Goal: Task Accomplishment & Management: Use online tool/utility

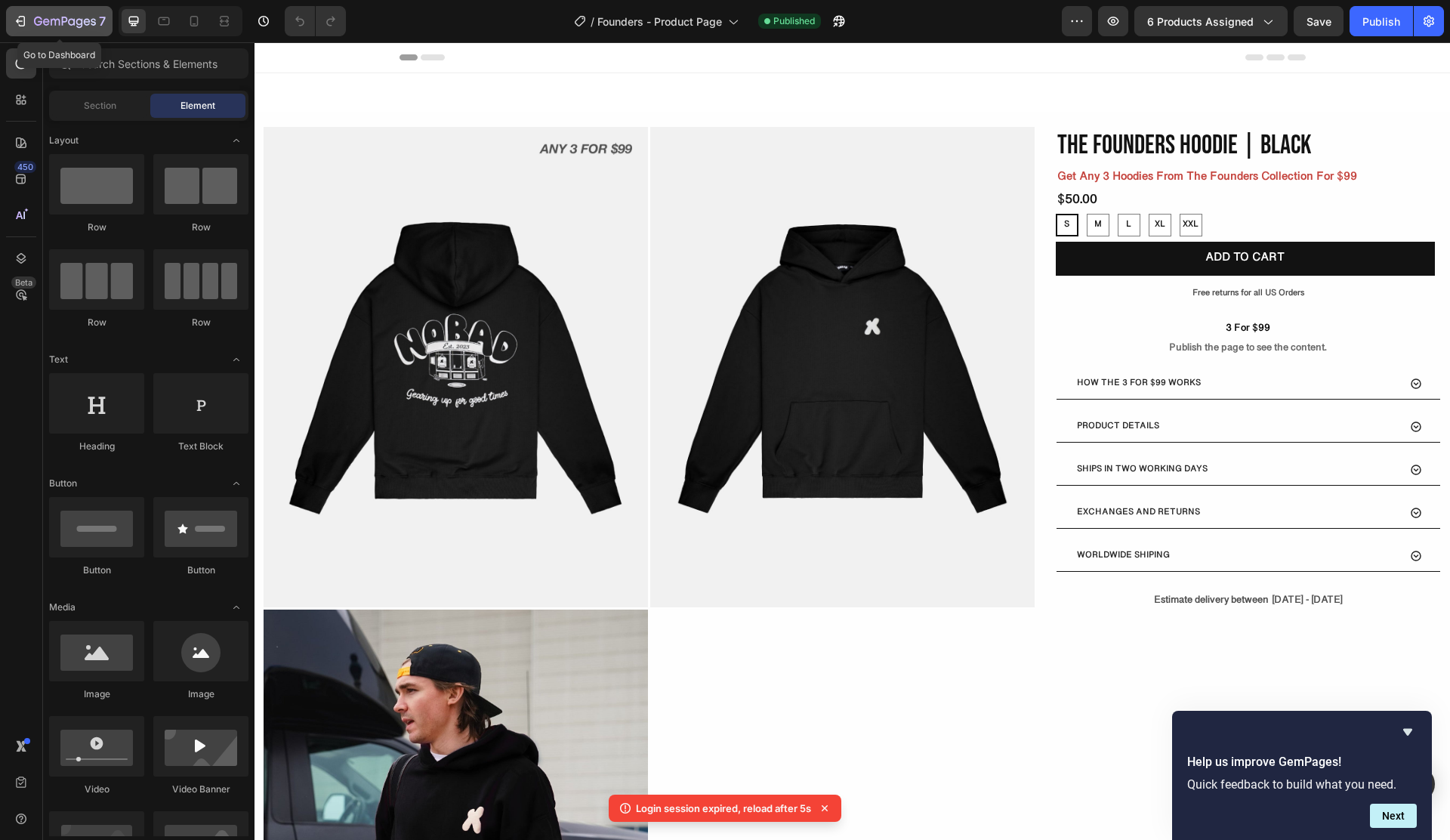
click at [17, 22] on icon "button" at bounding box center [20, 21] width 15 height 15
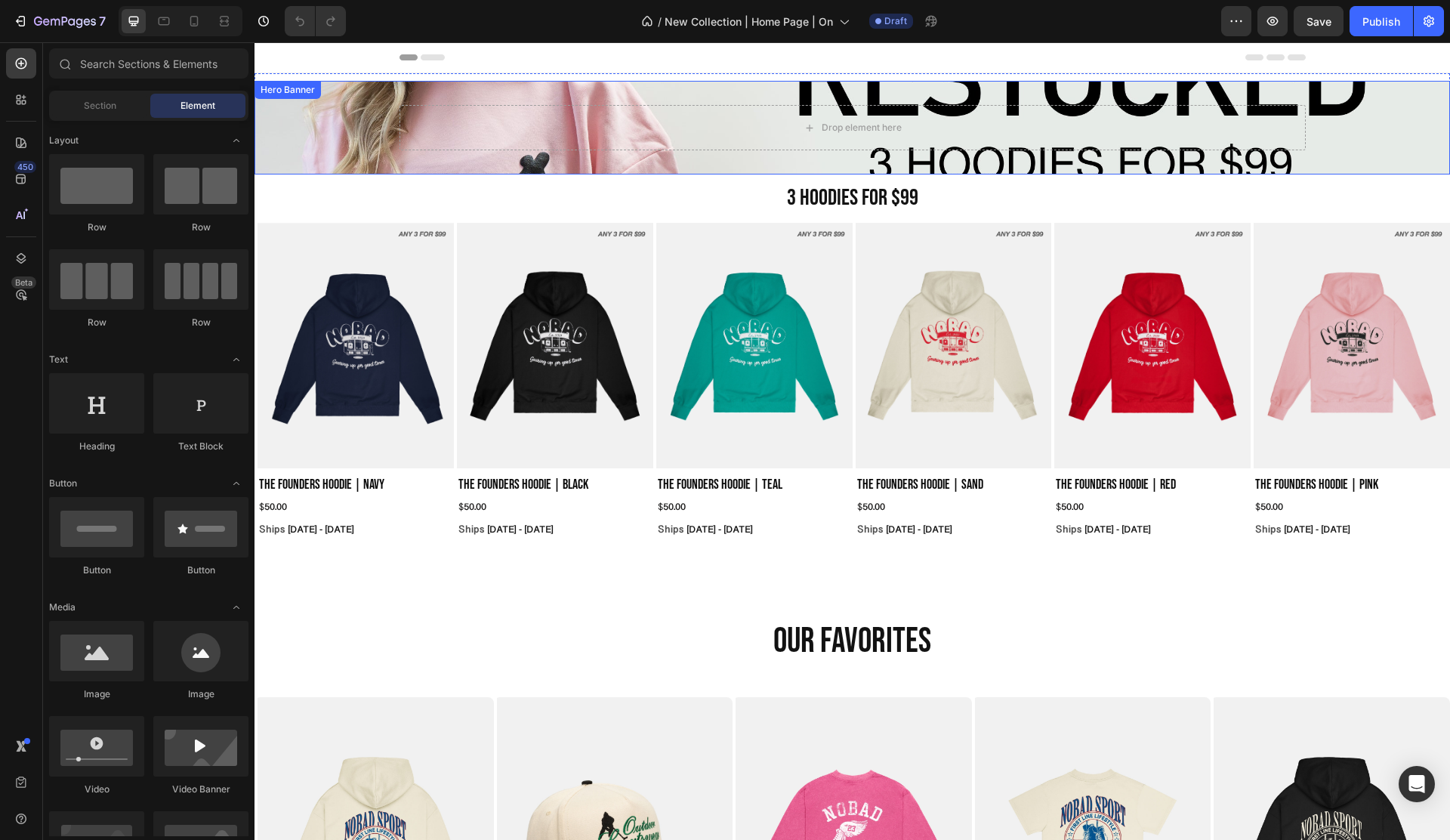
click at [613, 88] on div "Drop element here" at bounding box center [853, 128] width 907 height 94
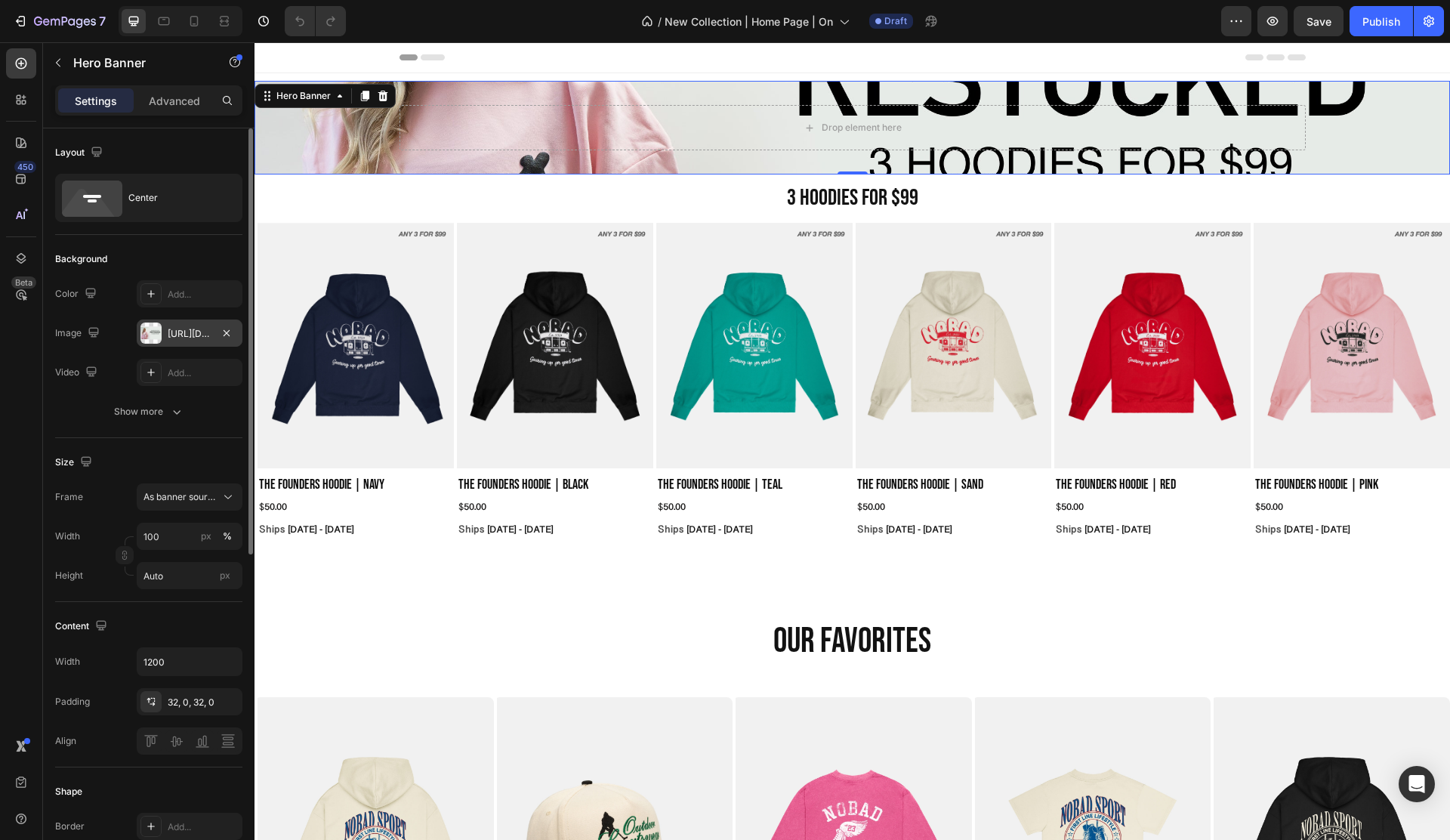
click at [187, 342] on div "https://cdn.shopify.com/s/files/1/0835/9569/0259/files/gempages_532789310408098…" at bounding box center [189, 333] width 106 height 27
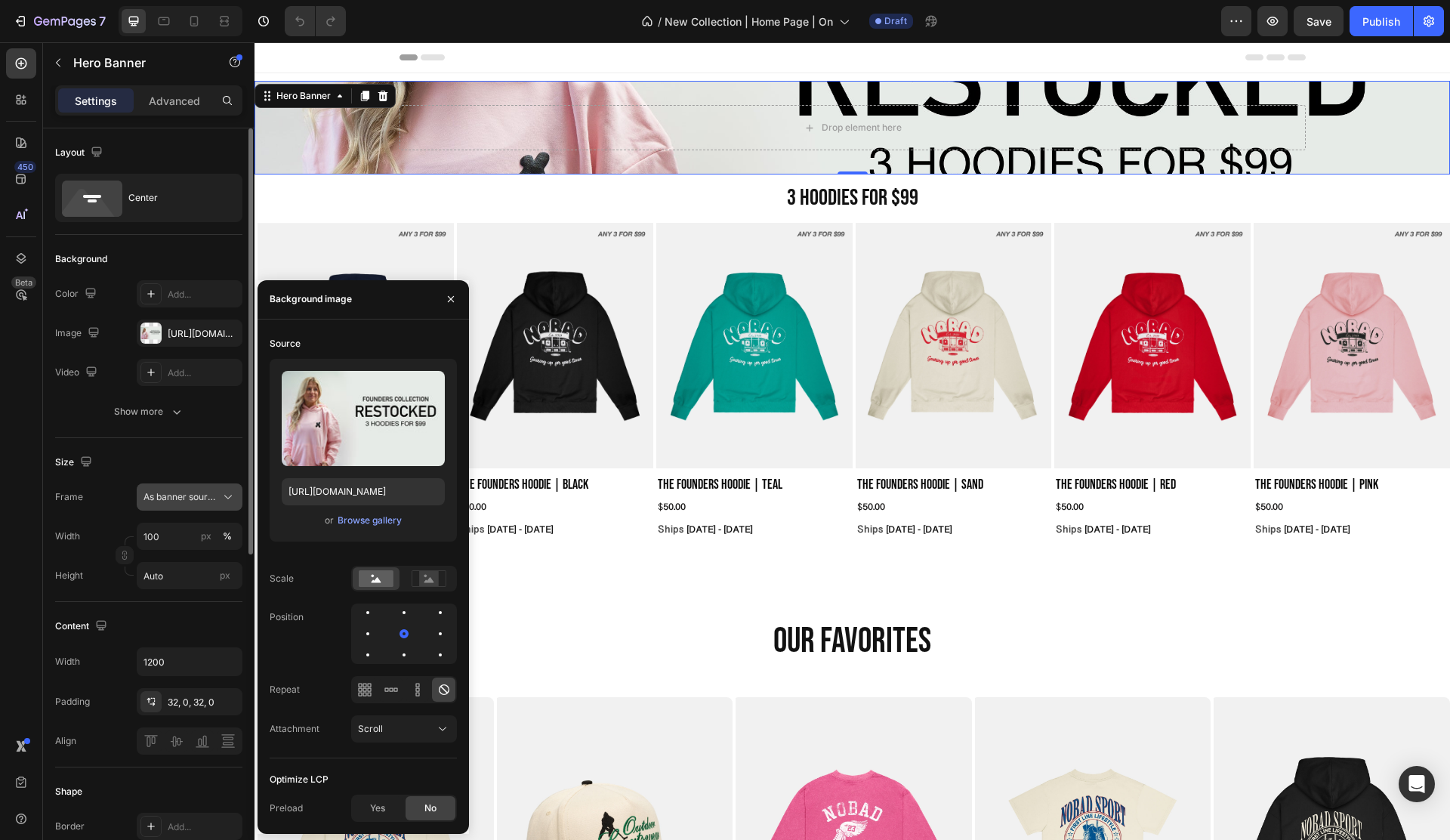
click at [181, 492] on span "As banner source" at bounding box center [181, 497] width 74 height 14
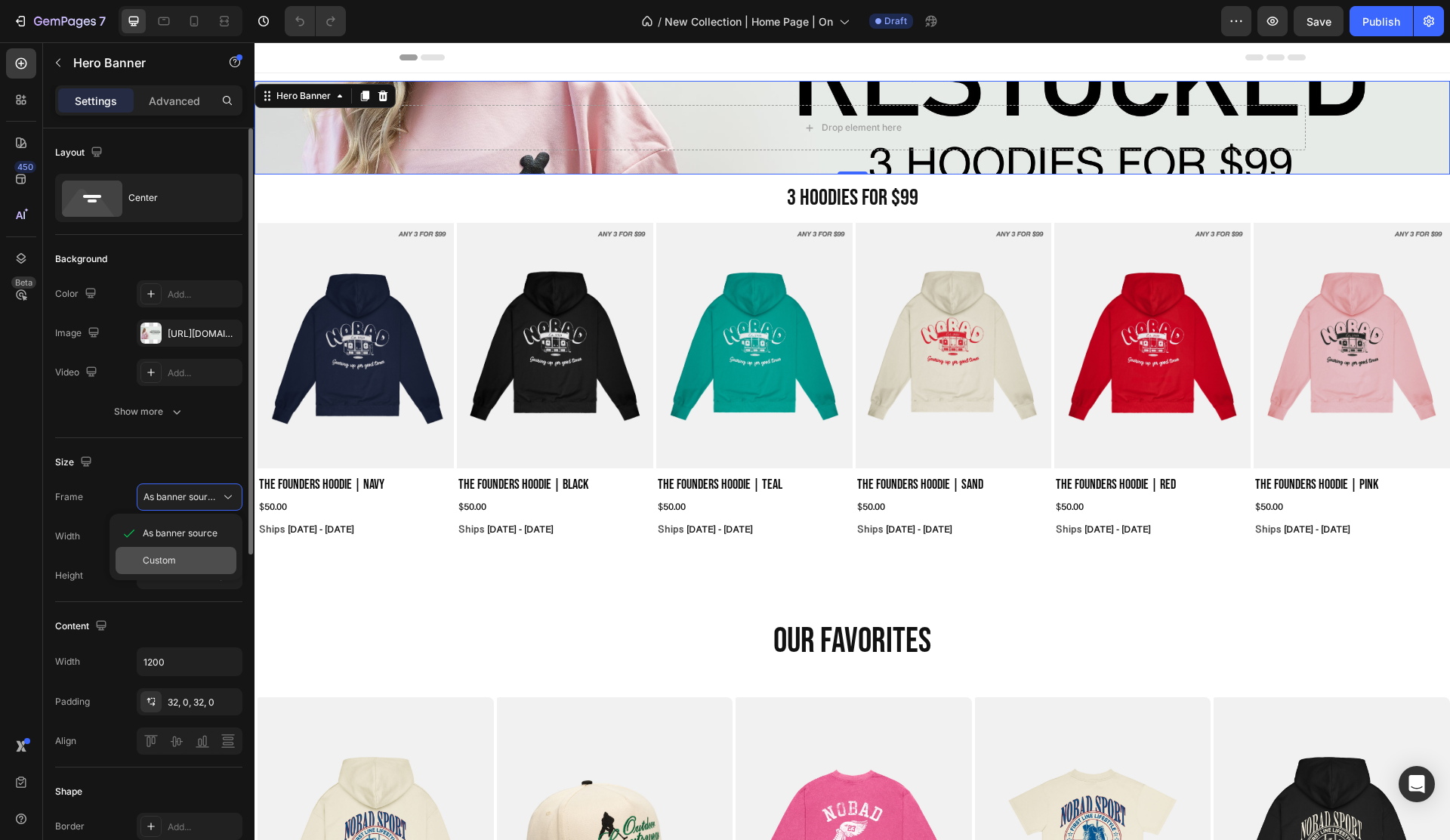
click at [198, 548] on div "Custom" at bounding box center [176, 561] width 121 height 27
click at [200, 500] on div "Custom" at bounding box center [181, 497] width 74 height 14
click at [206, 526] on div "As banner source" at bounding box center [176, 534] width 121 height 27
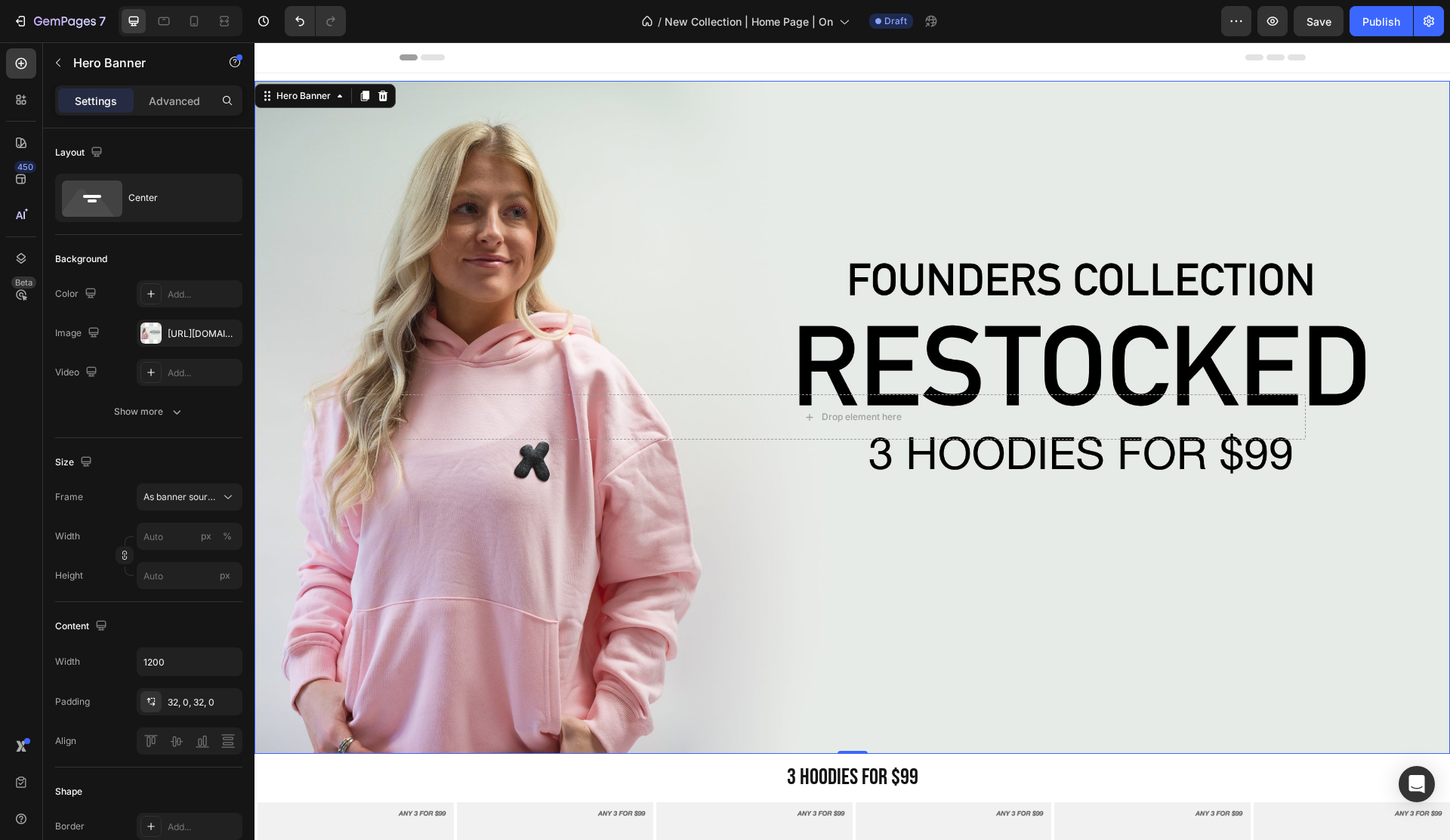
scroll to position [161, 0]
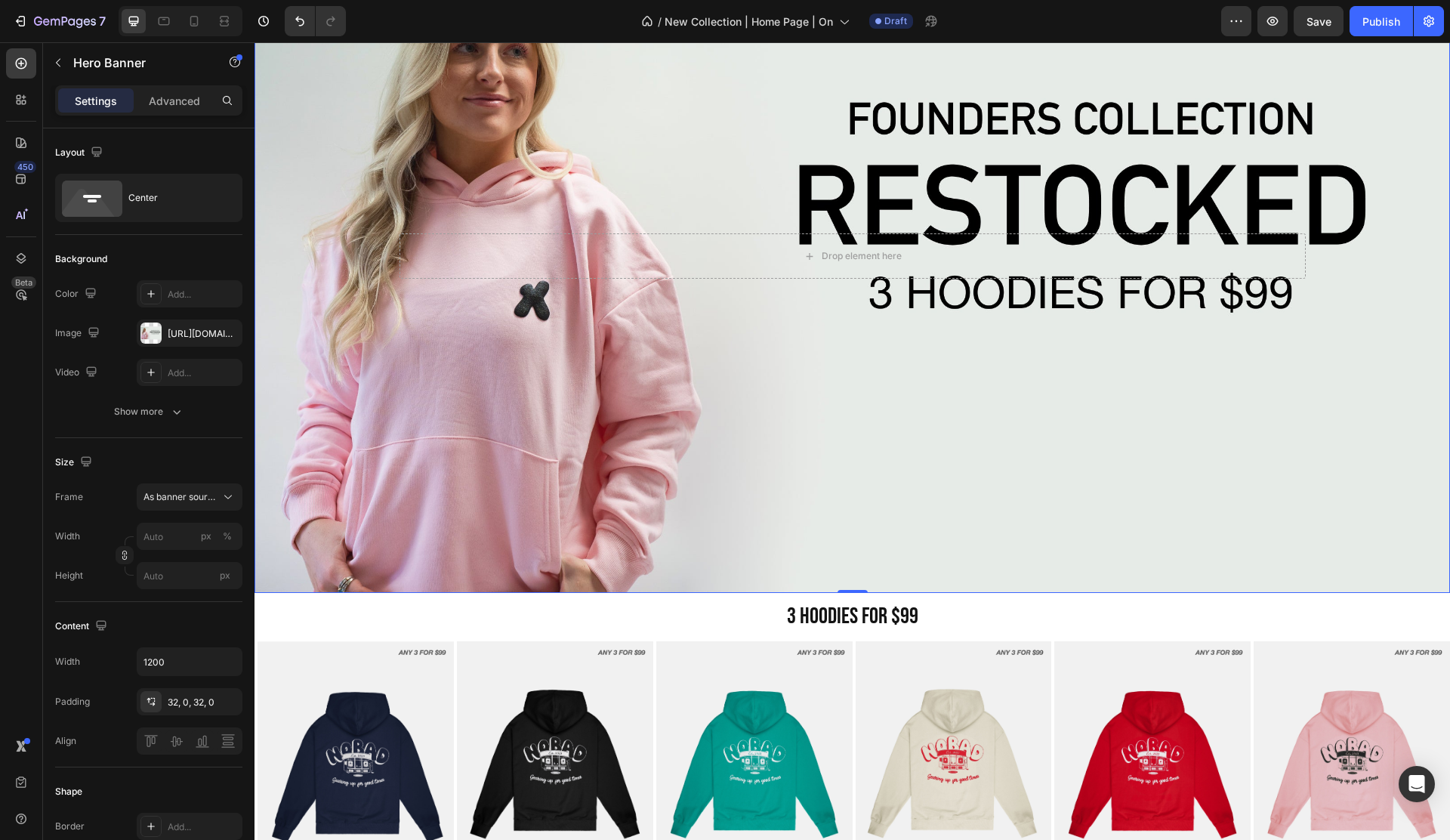
click at [565, 362] on div "Overlay" at bounding box center [852, 256] width 1196 height 673
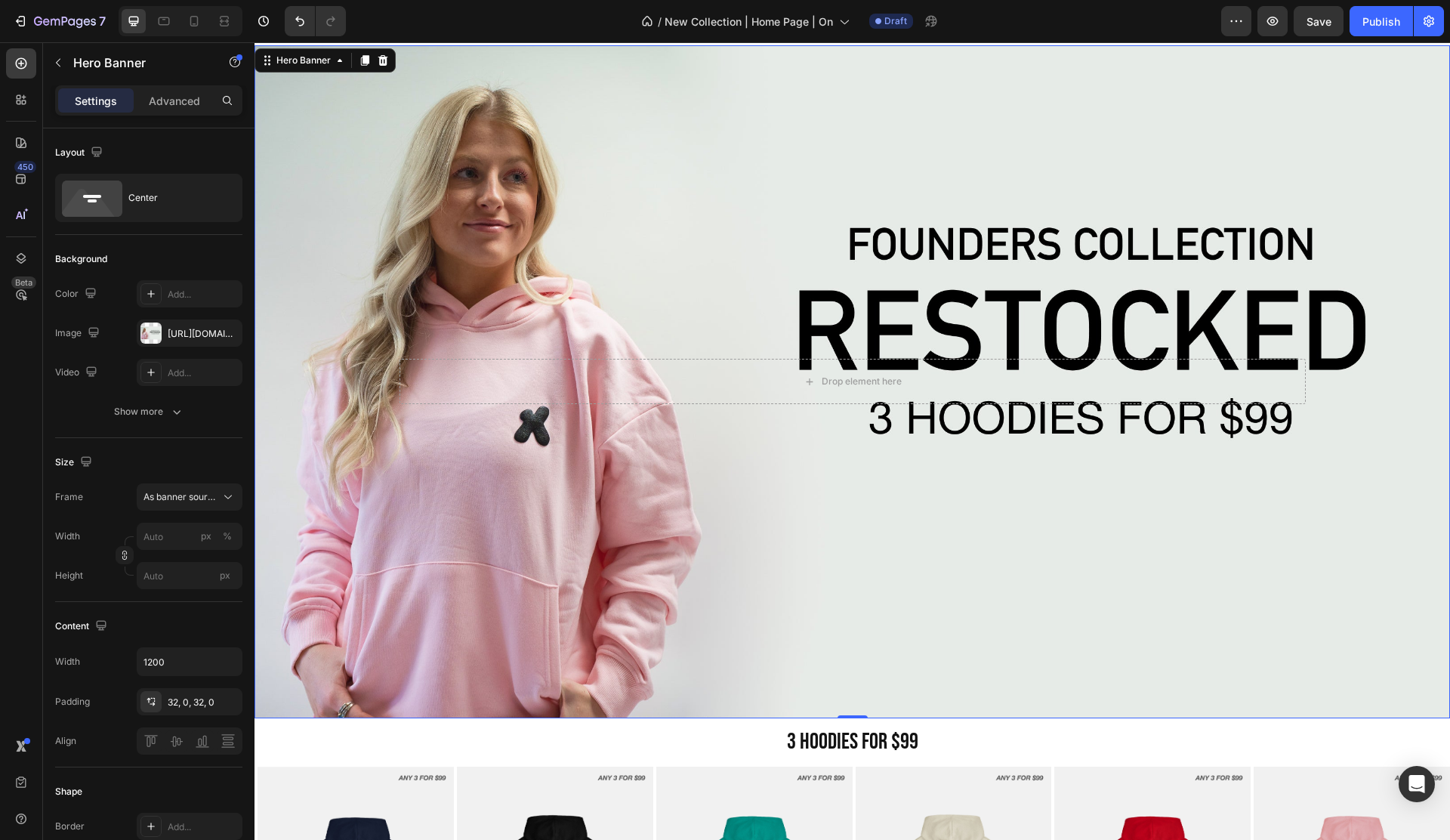
scroll to position [0, 0]
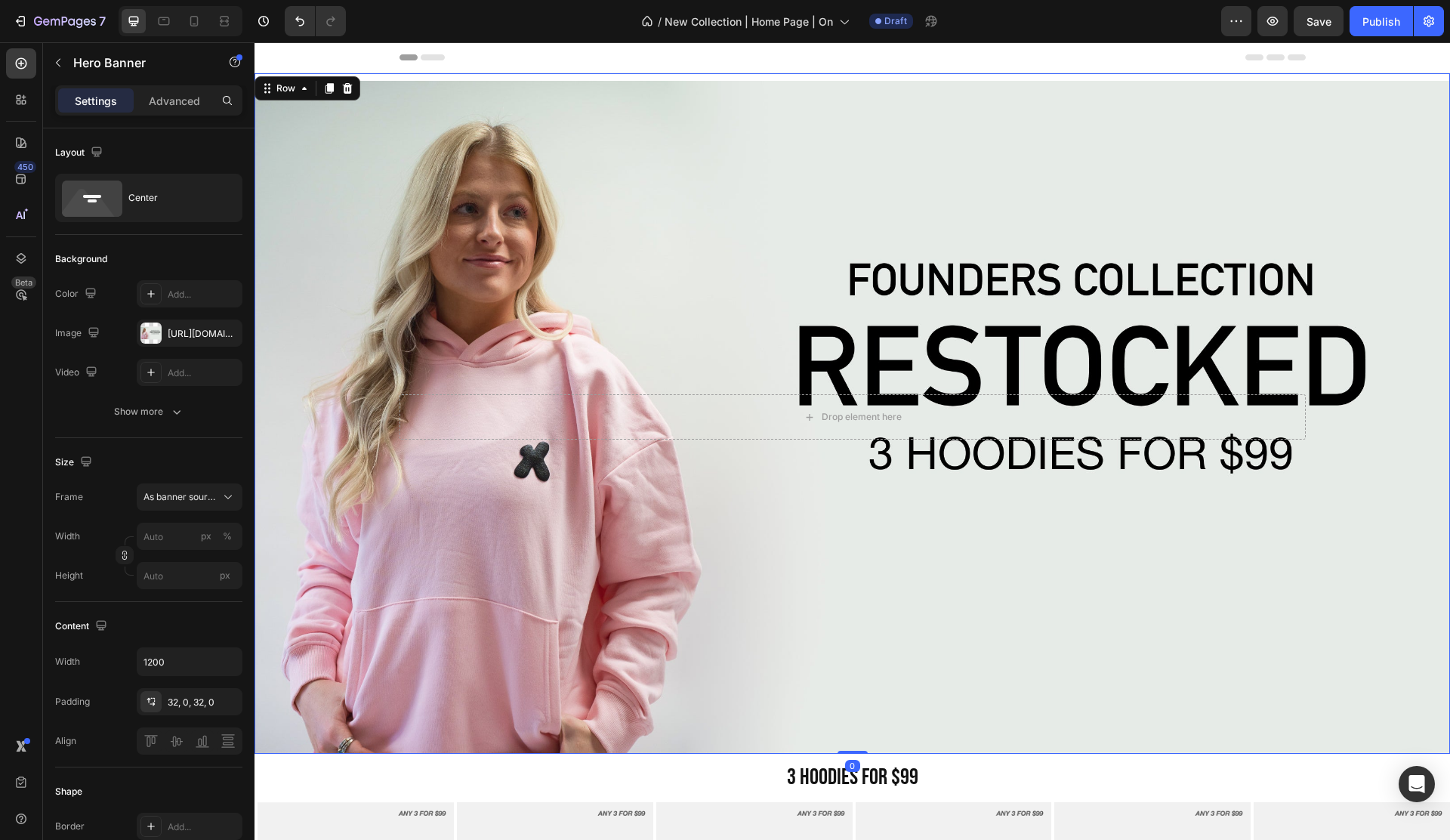
click at [447, 75] on div "Drop element here Hero Banner" at bounding box center [852, 413] width 1196 height 680
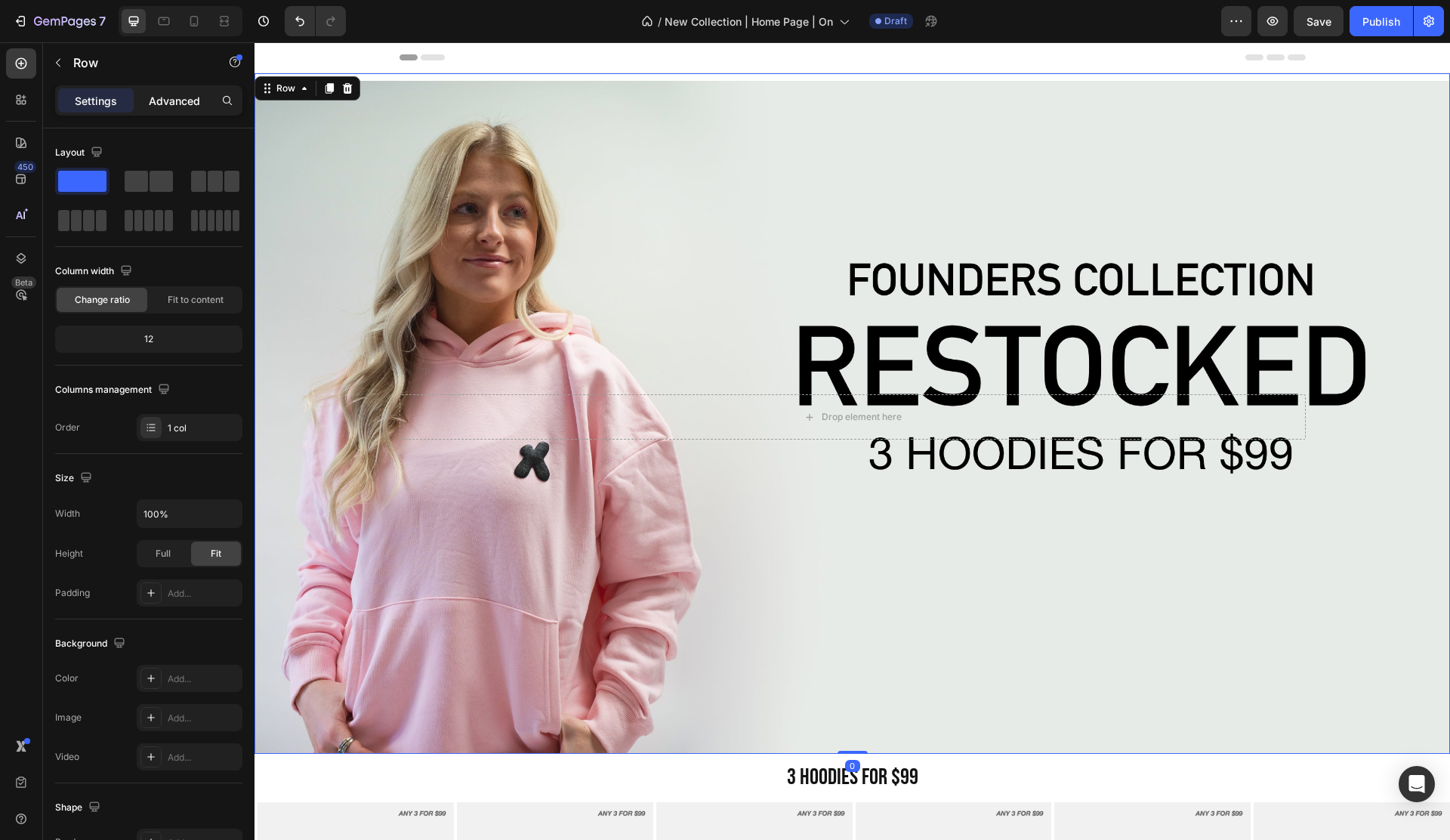
click at [193, 98] on p "Advanced" at bounding box center [174, 101] width 51 height 16
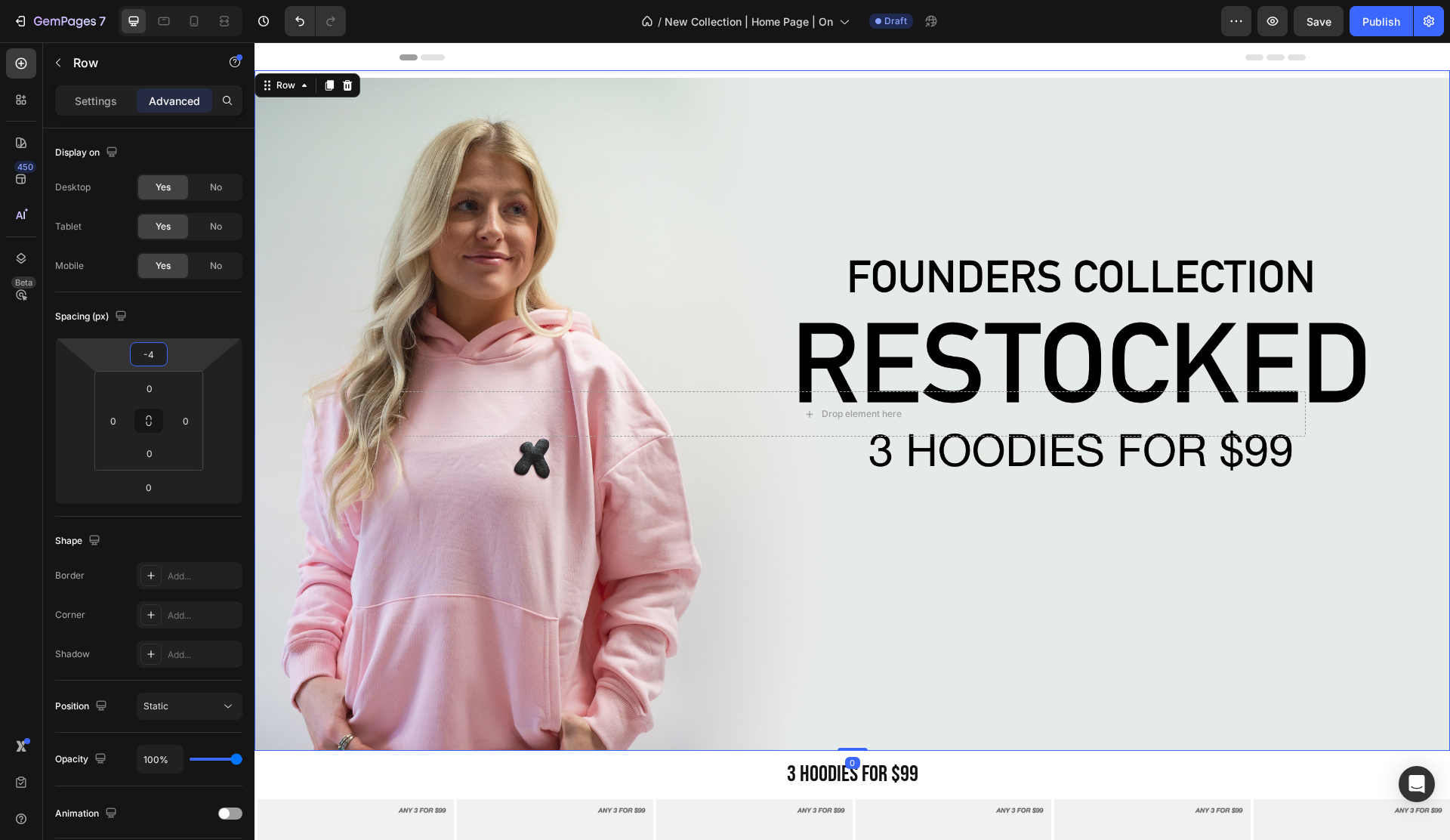
click at [176, 0] on html "7 Version history / New Collection | Home Page | On Draft Preview Save Publish …" at bounding box center [725, 0] width 1450 height 0
type input "0"
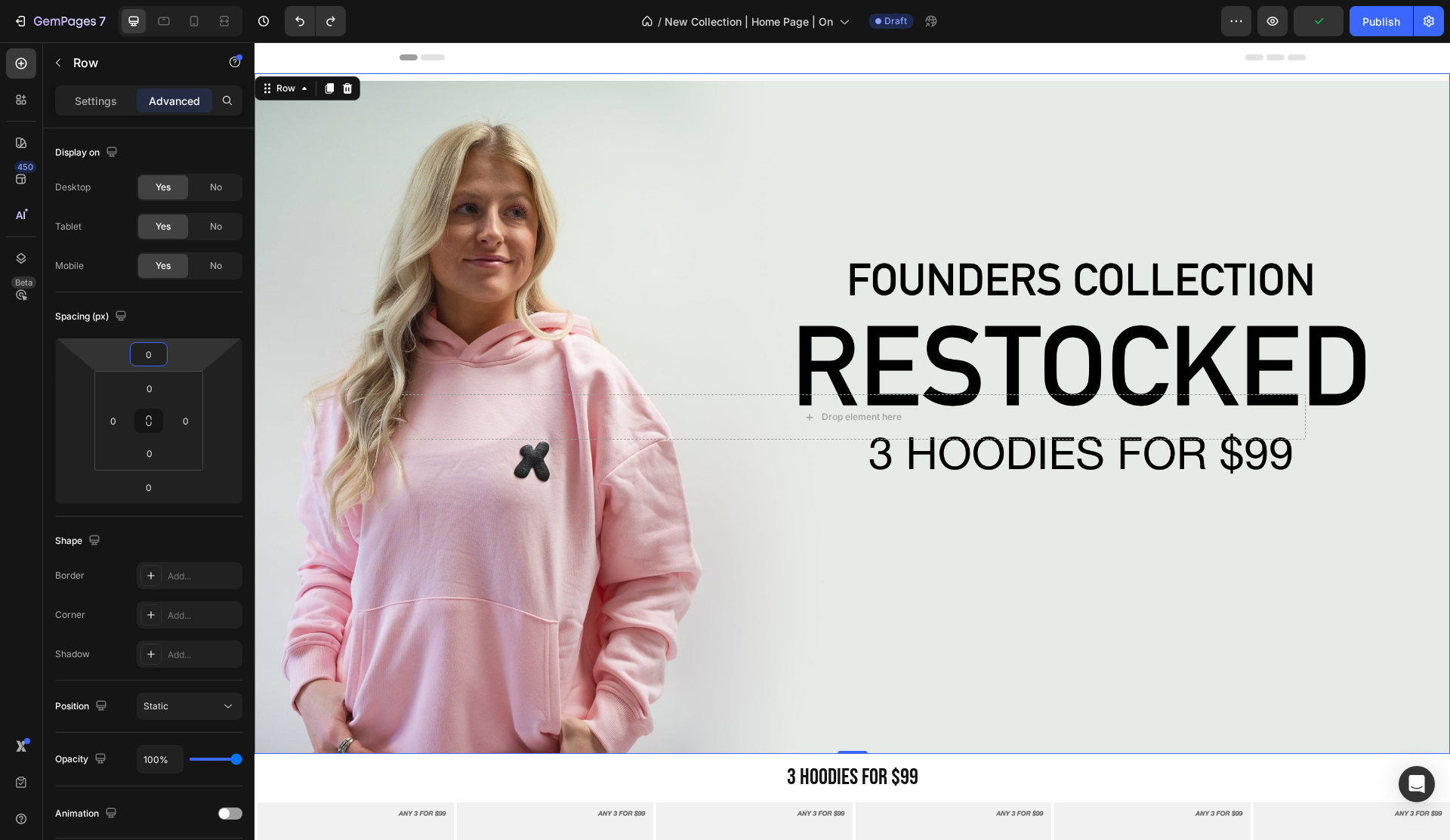
click at [401, 294] on div "Overlay" at bounding box center [852, 417] width 1196 height 673
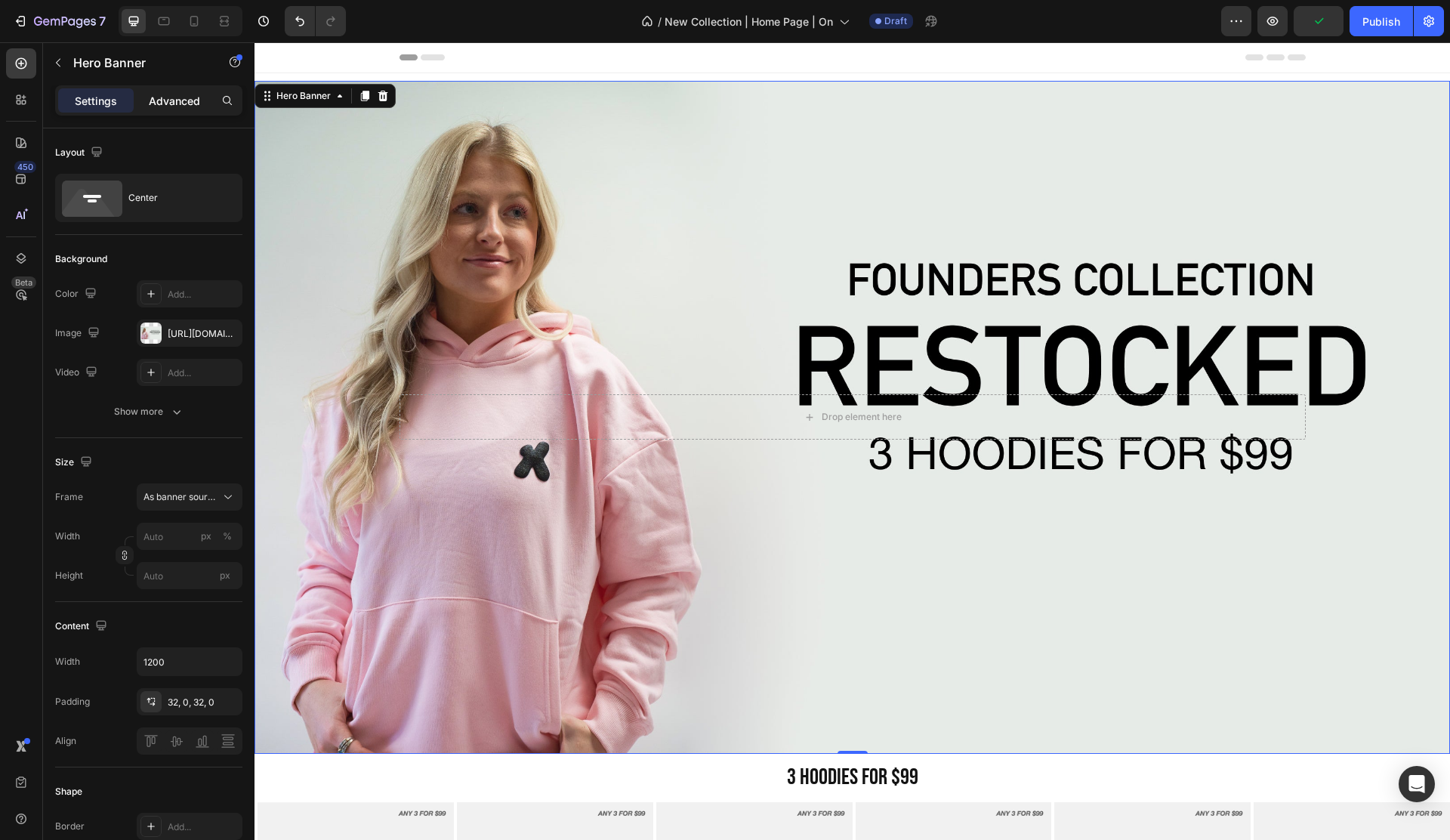
click at [168, 90] on div "Advanced" at bounding box center [174, 100] width 75 height 24
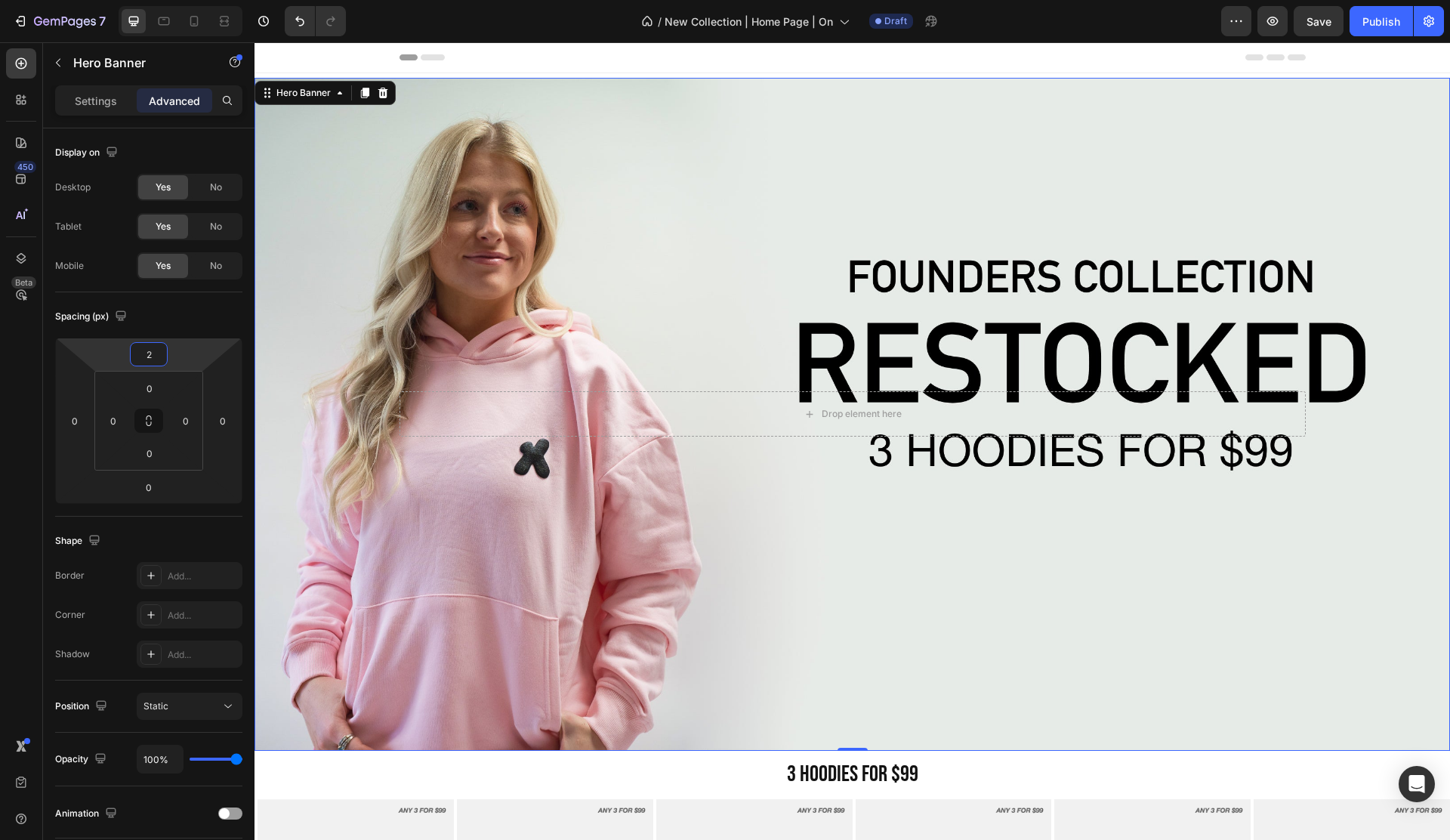
type input "0"
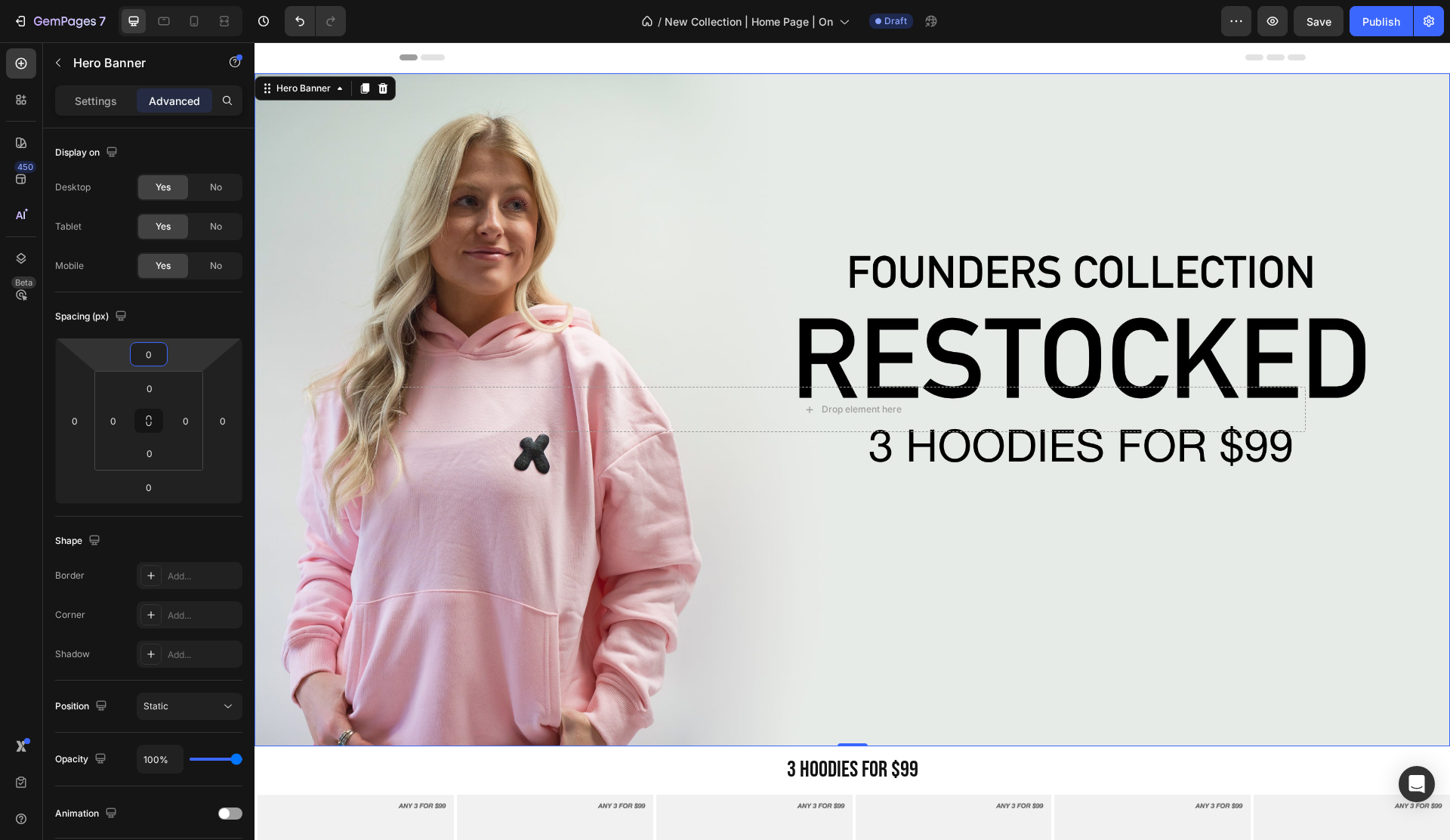
click at [182, 0] on html "7 Version history / New Collection | Home Page | On Draft Preview Save Publish …" at bounding box center [725, 0] width 1450 height 0
click at [425, 323] on div "Overlay" at bounding box center [852, 409] width 1196 height 673
click at [1306, 24] on span "Save" at bounding box center [1318, 22] width 25 height 13
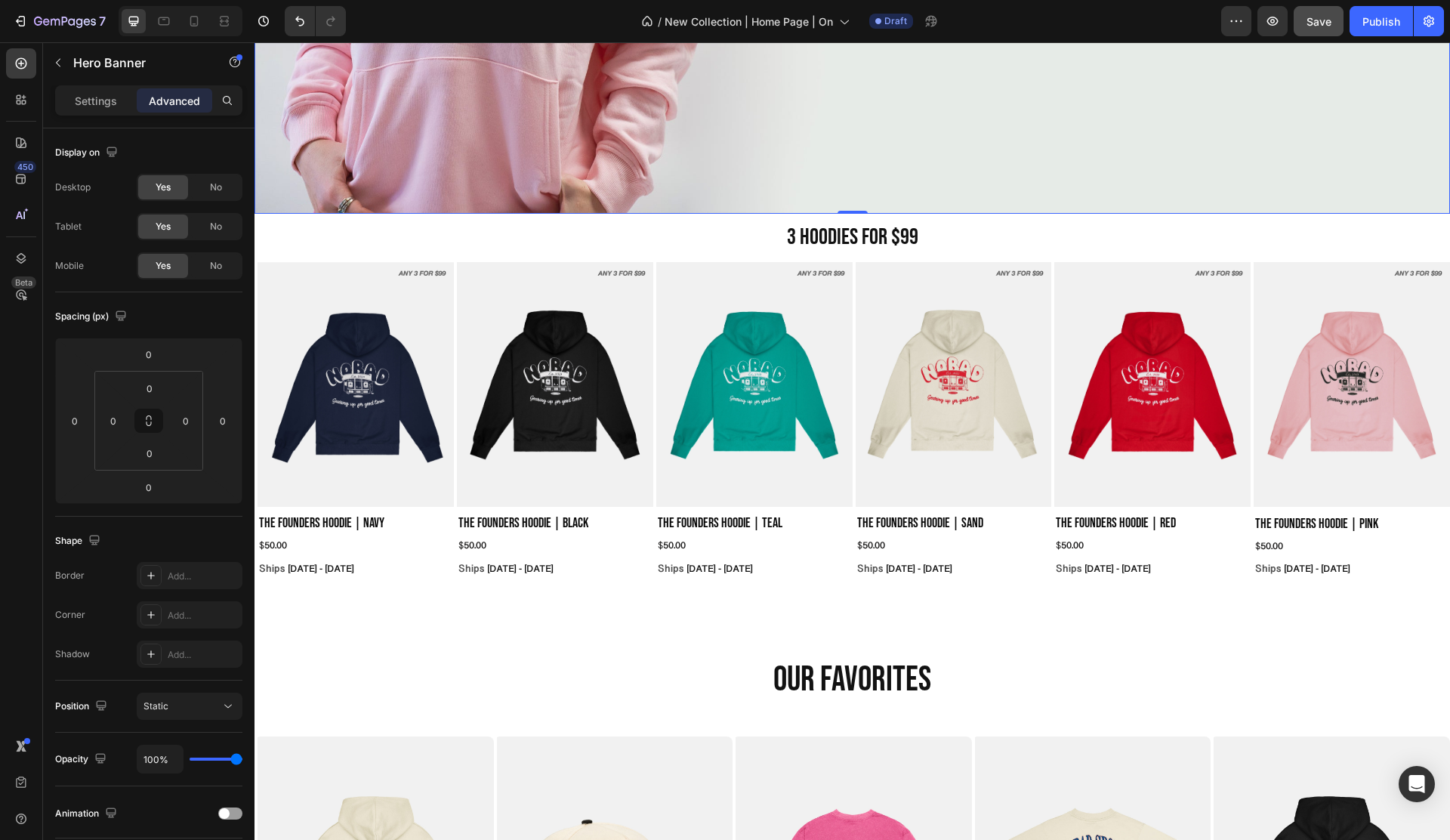
scroll to position [731, 0]
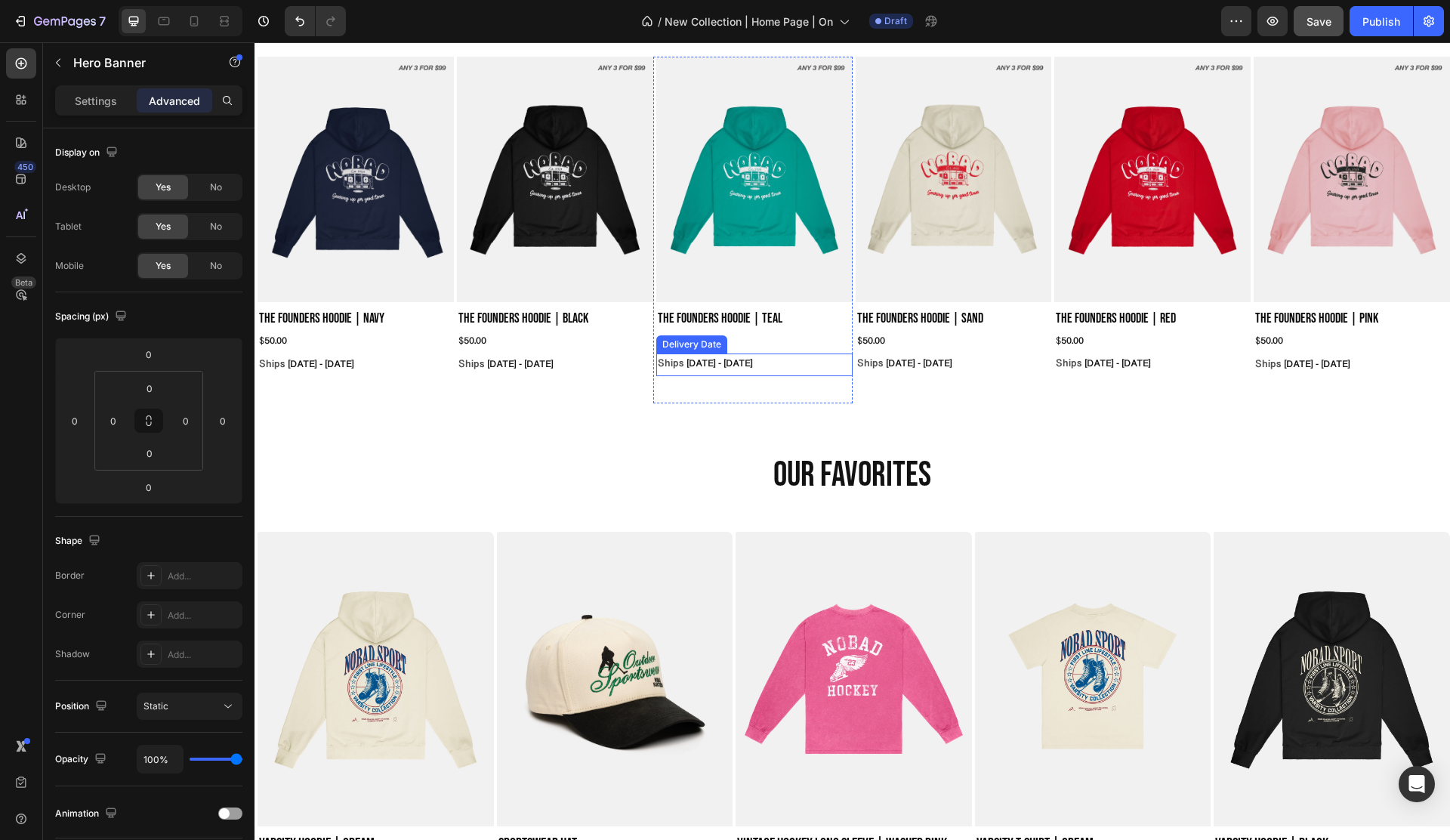
click at [727, 358] on span "Sep 29 - Oct 02" at bounding box center [720, 363] width 67 height 12
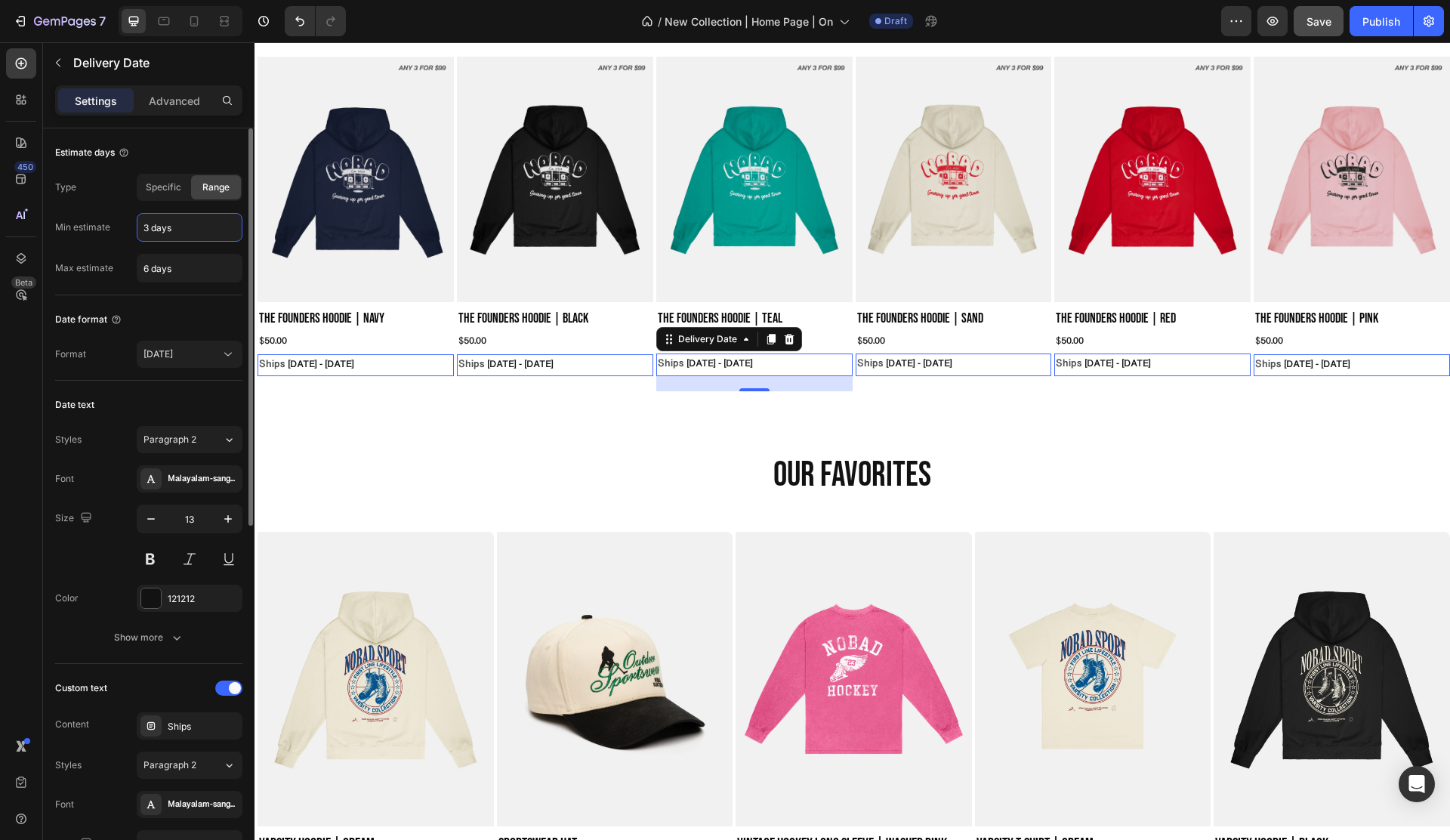
click at [149, 232] on input "3 days" at bounding box center [189, 227] width 104 height 27
type input "2 days"
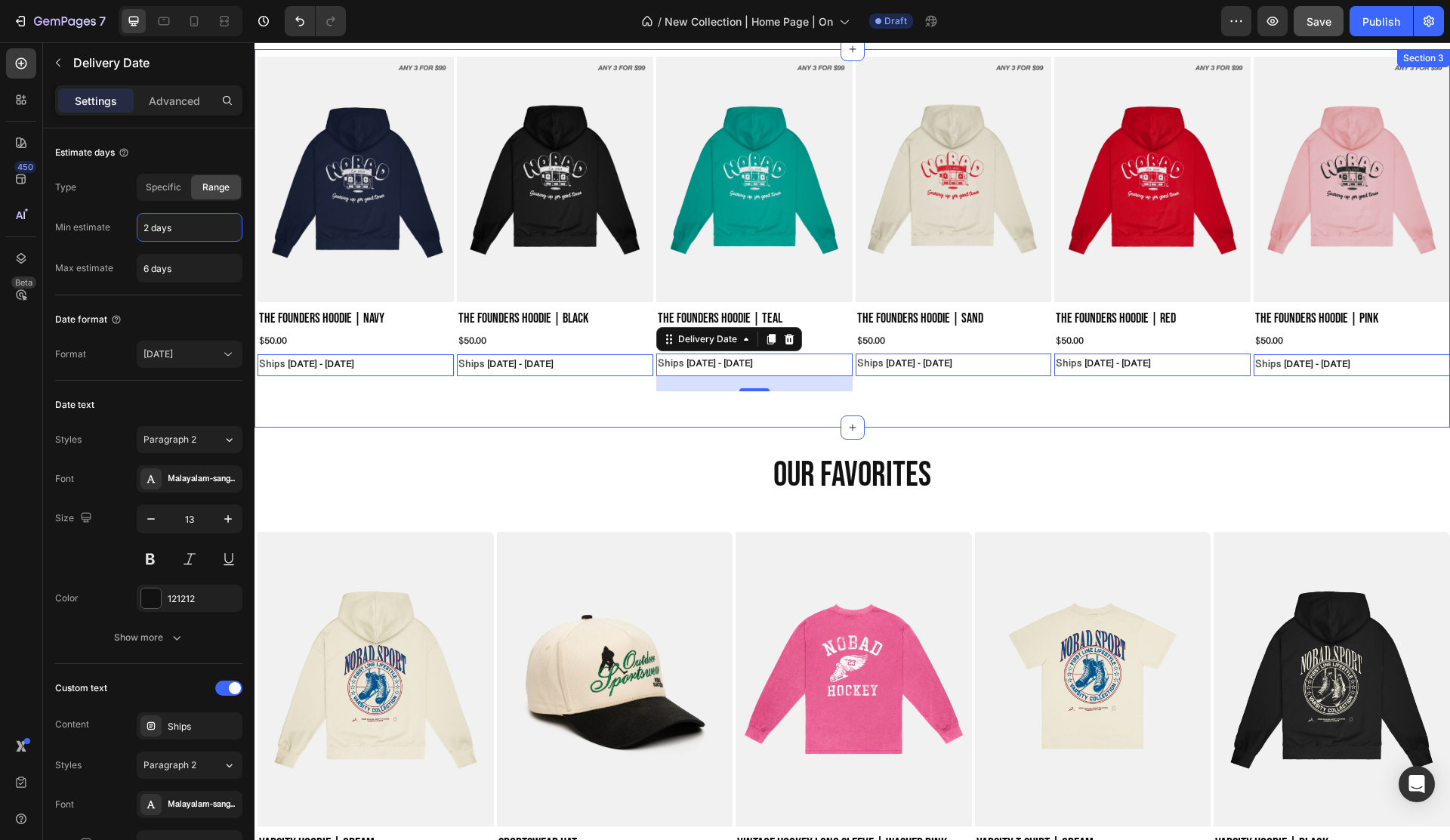
click at [603, 419] on div "Product Images The Founders Hoodie | Navy Product Title $50.00 Product Price Pr…" at bounding box center [852, 238] width 1196 height 379
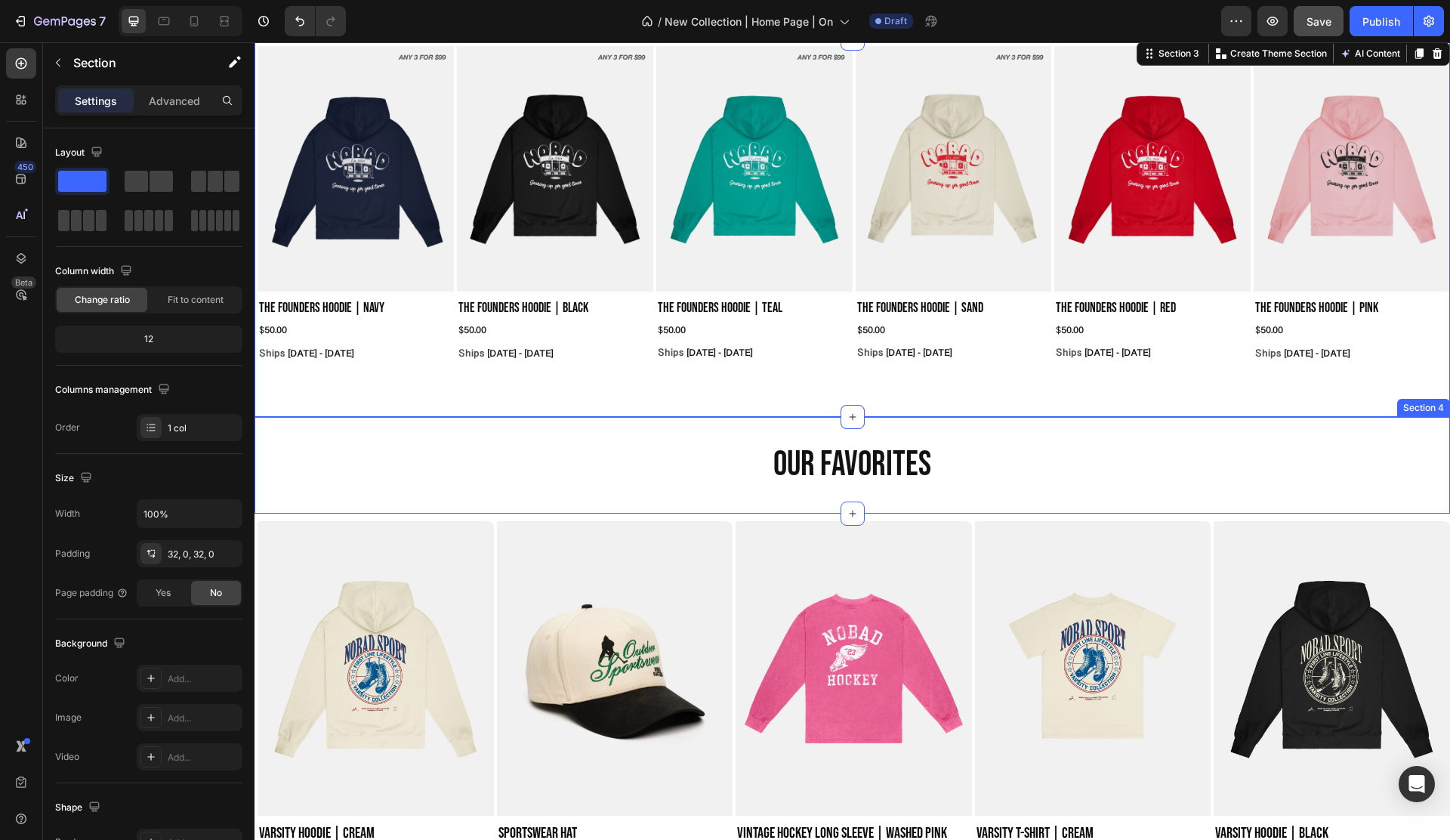
scroll to position [590, 0]
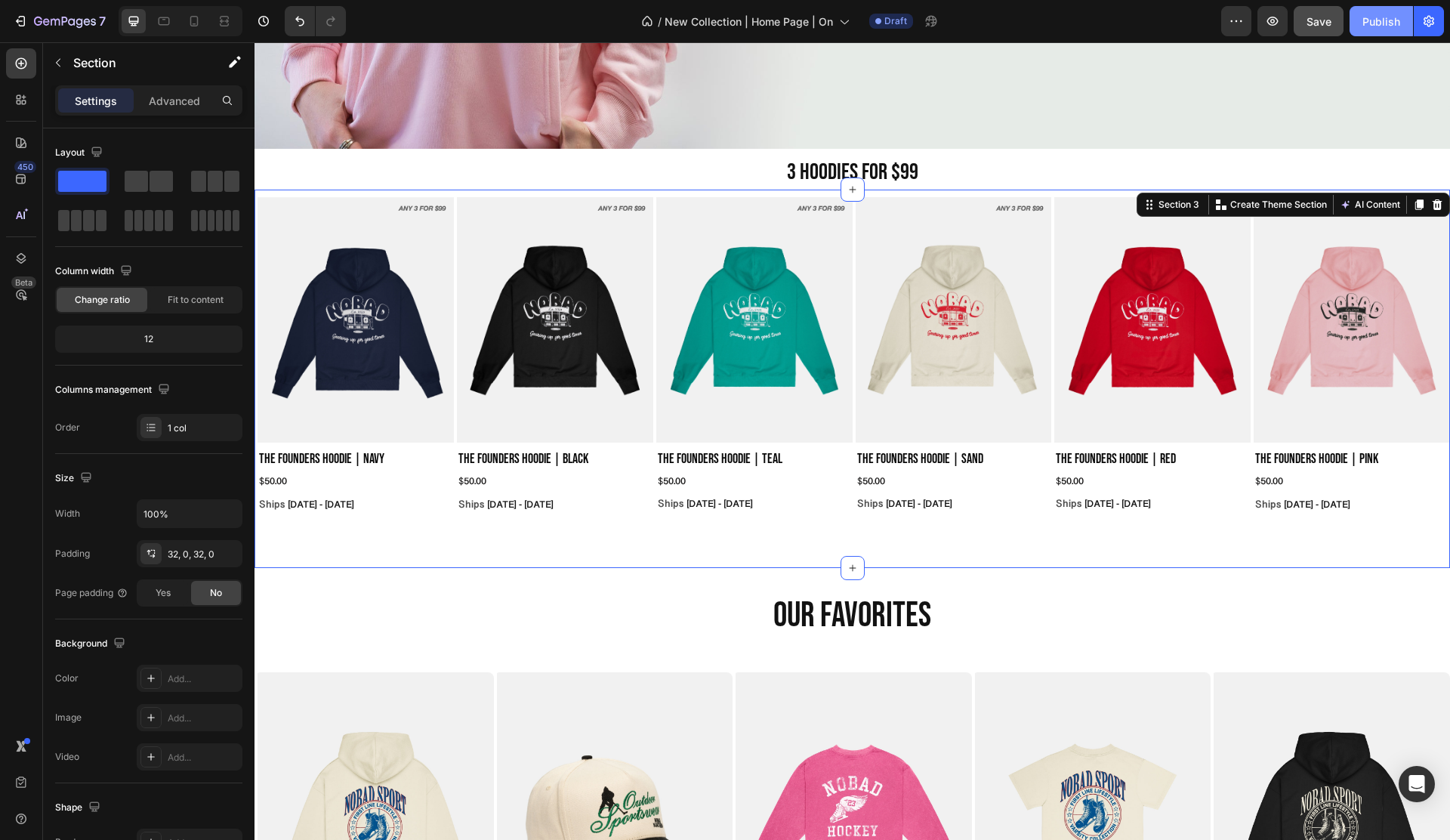
click at [1371, 31] on button "Publish" at bounding box center [1381, 22] width 63 height 30
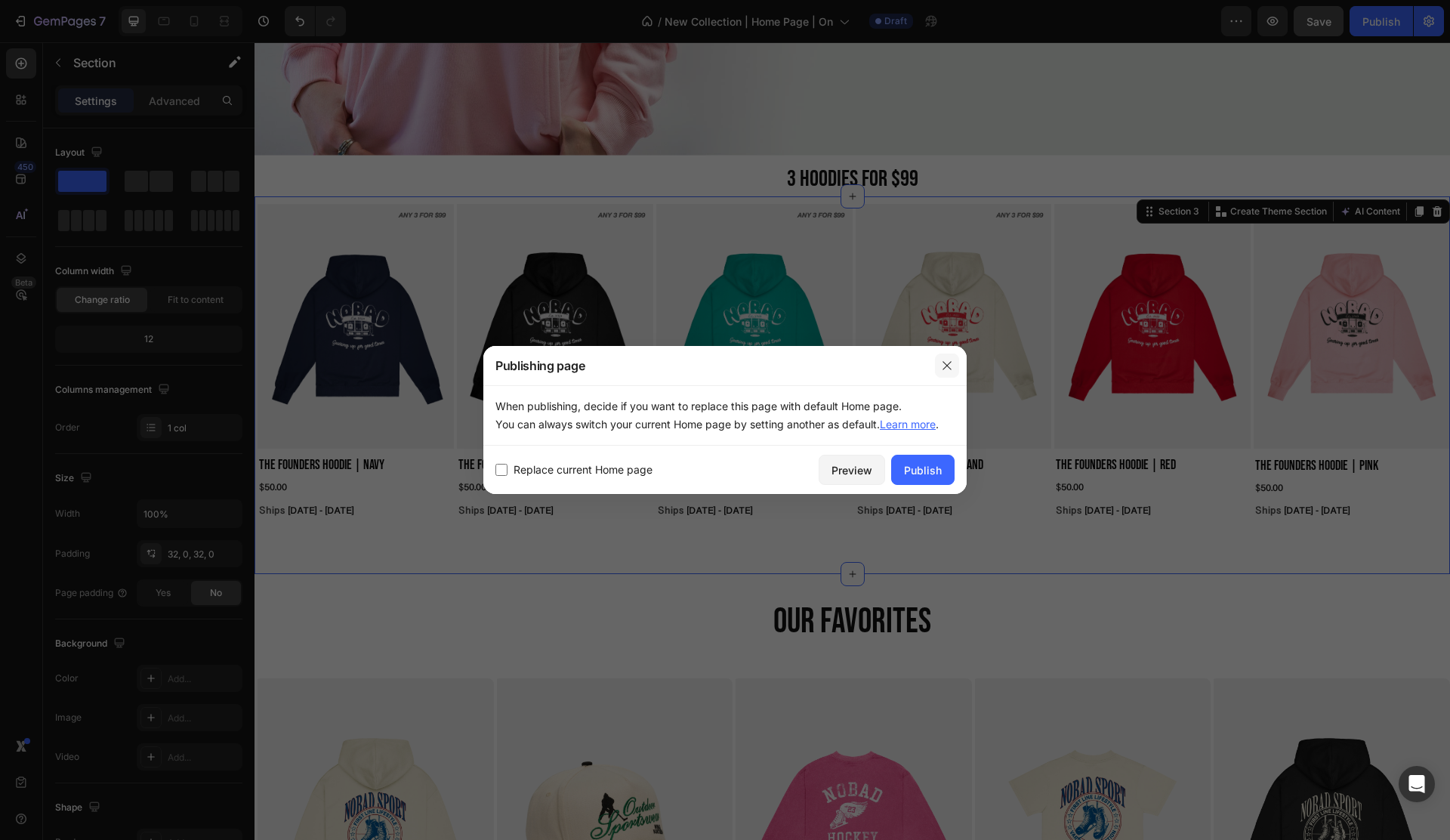
click at [949, 369] on icon "button" at bounding box center [947, 365] width 12 height 12
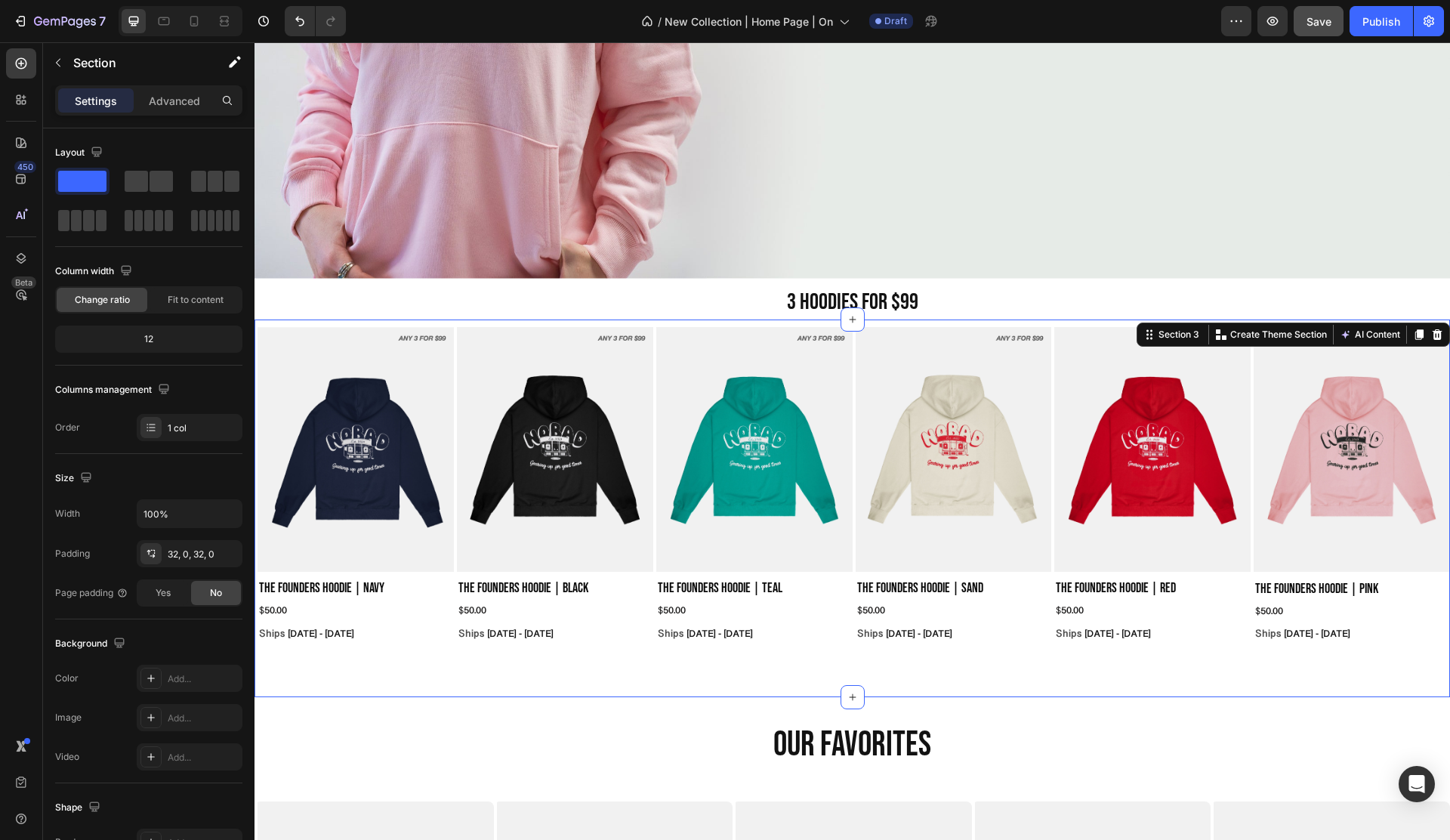
scroll to position [292, 0]
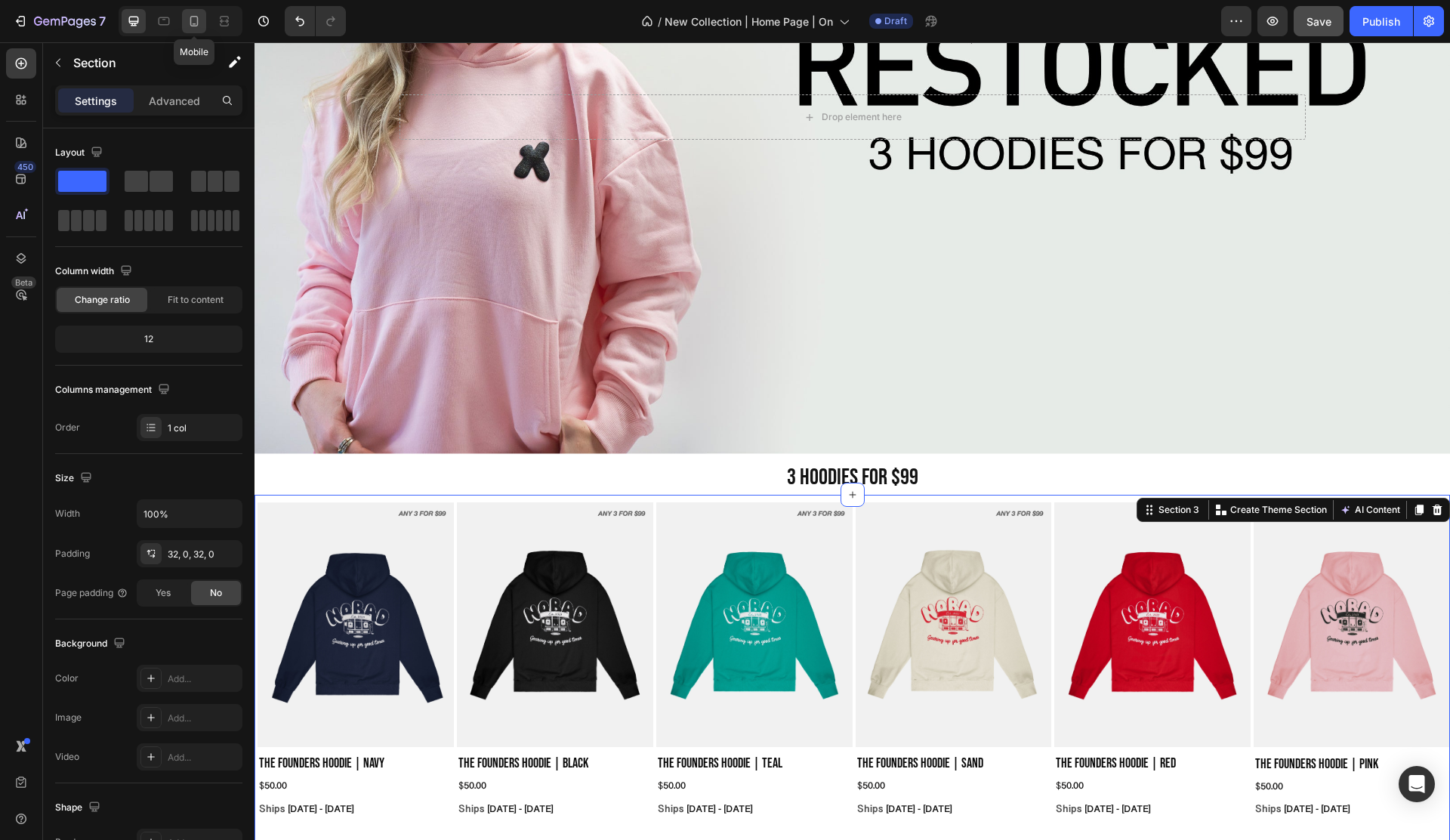
click at [191, 19] on icon at bounding box center [194, 21] width 15 height 15
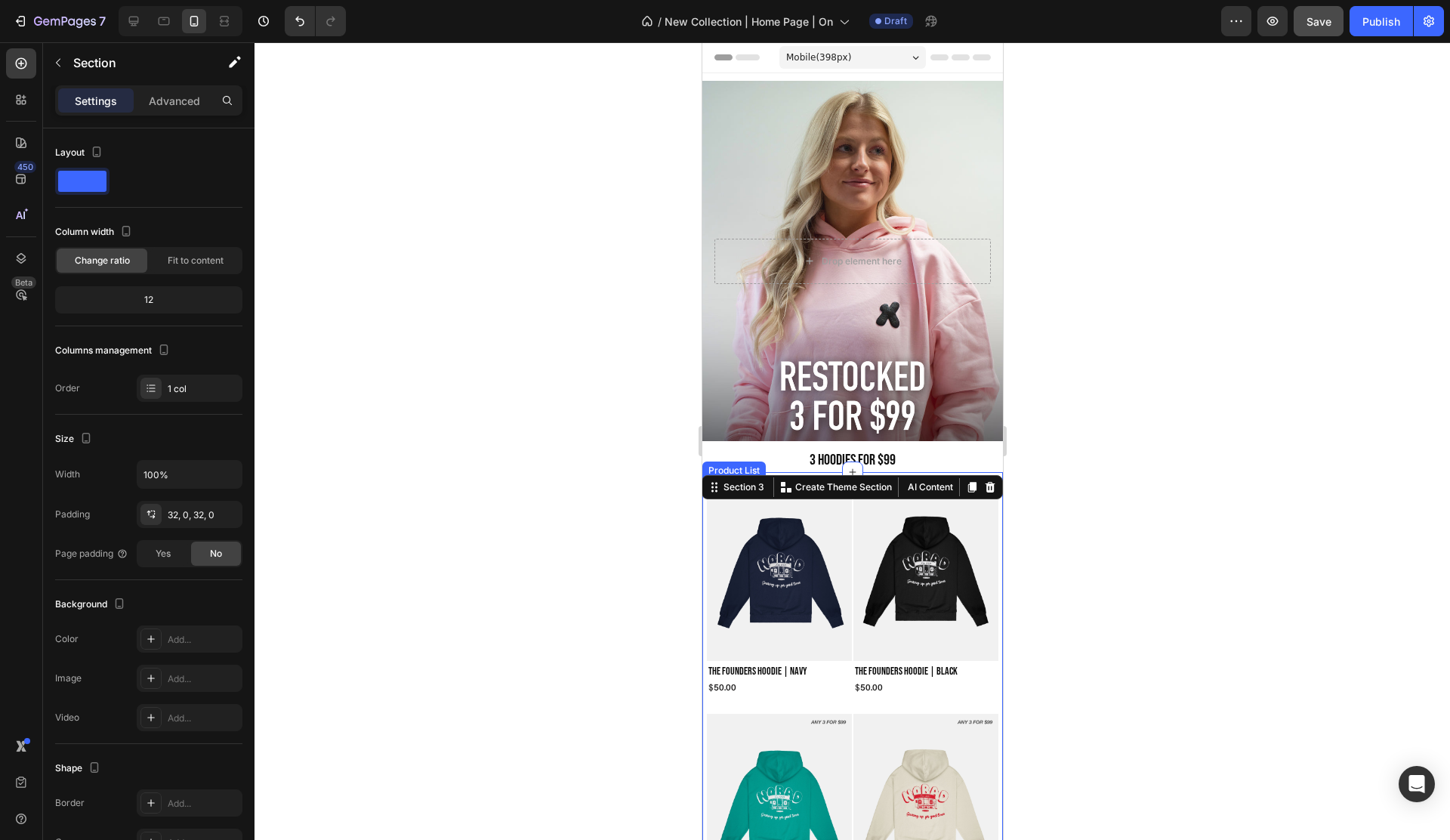
click at [581, 353] on div at bounding box center [852, 441] width 1196 height 797
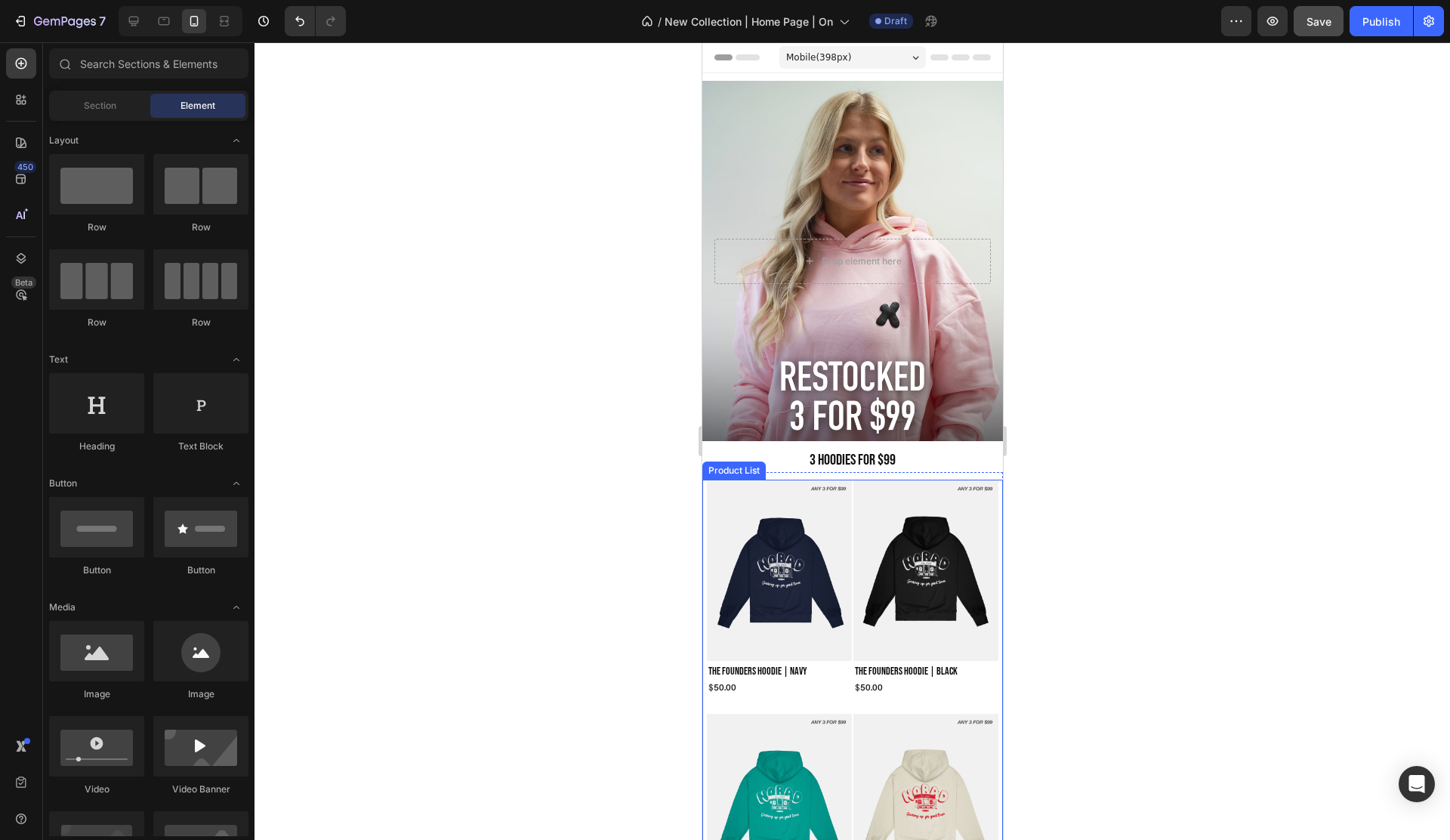
click at [616, 327] on div at bounding box center [852, 441] width 1196 height 797
click at [1123, 342] on div at bounding box center [852, 441] width 1196 height 797
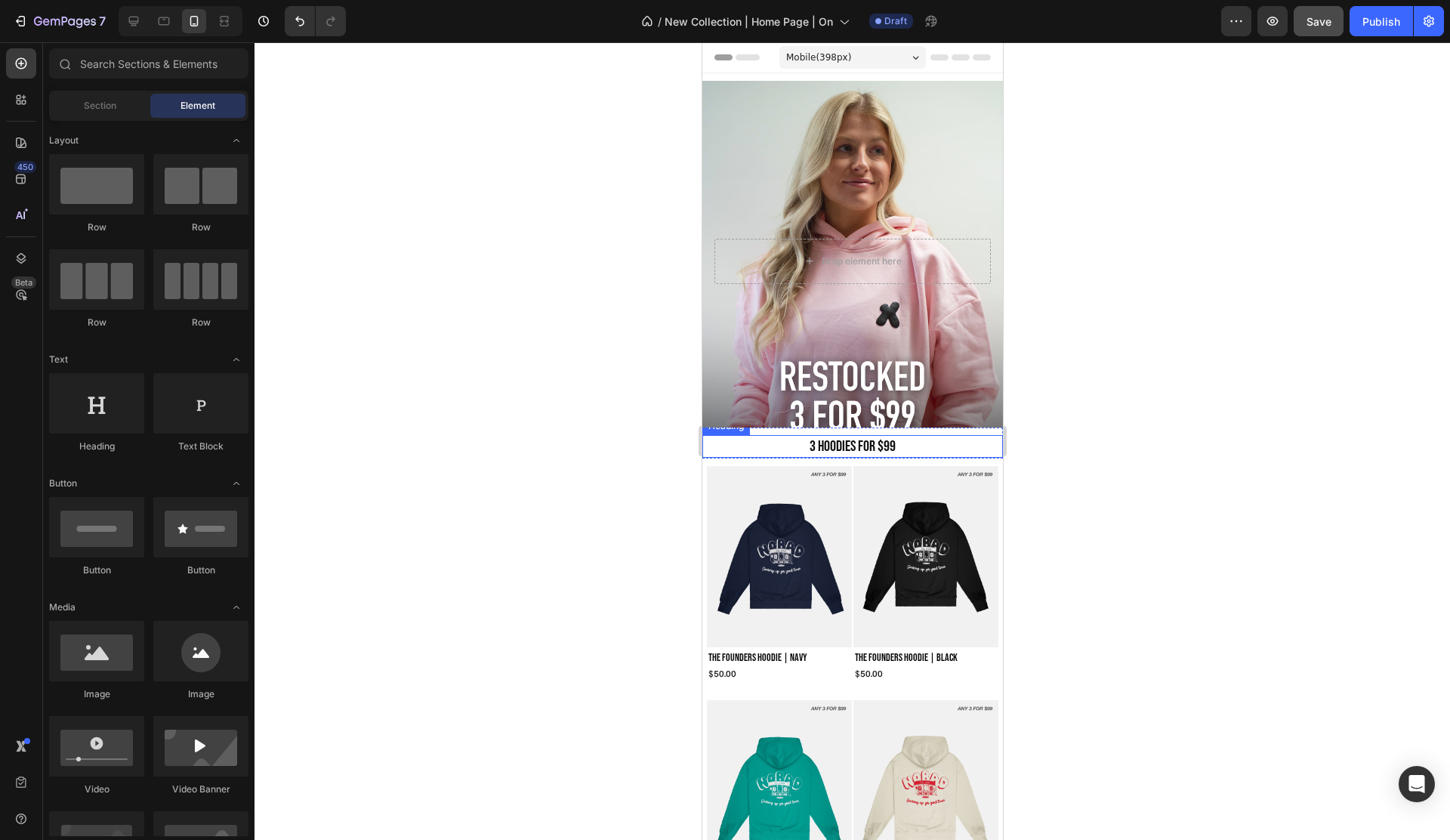
click at [828, 444] on h2 "3 HOODIES FOR $99" at bounding box center [851, 446] width 301 height 22
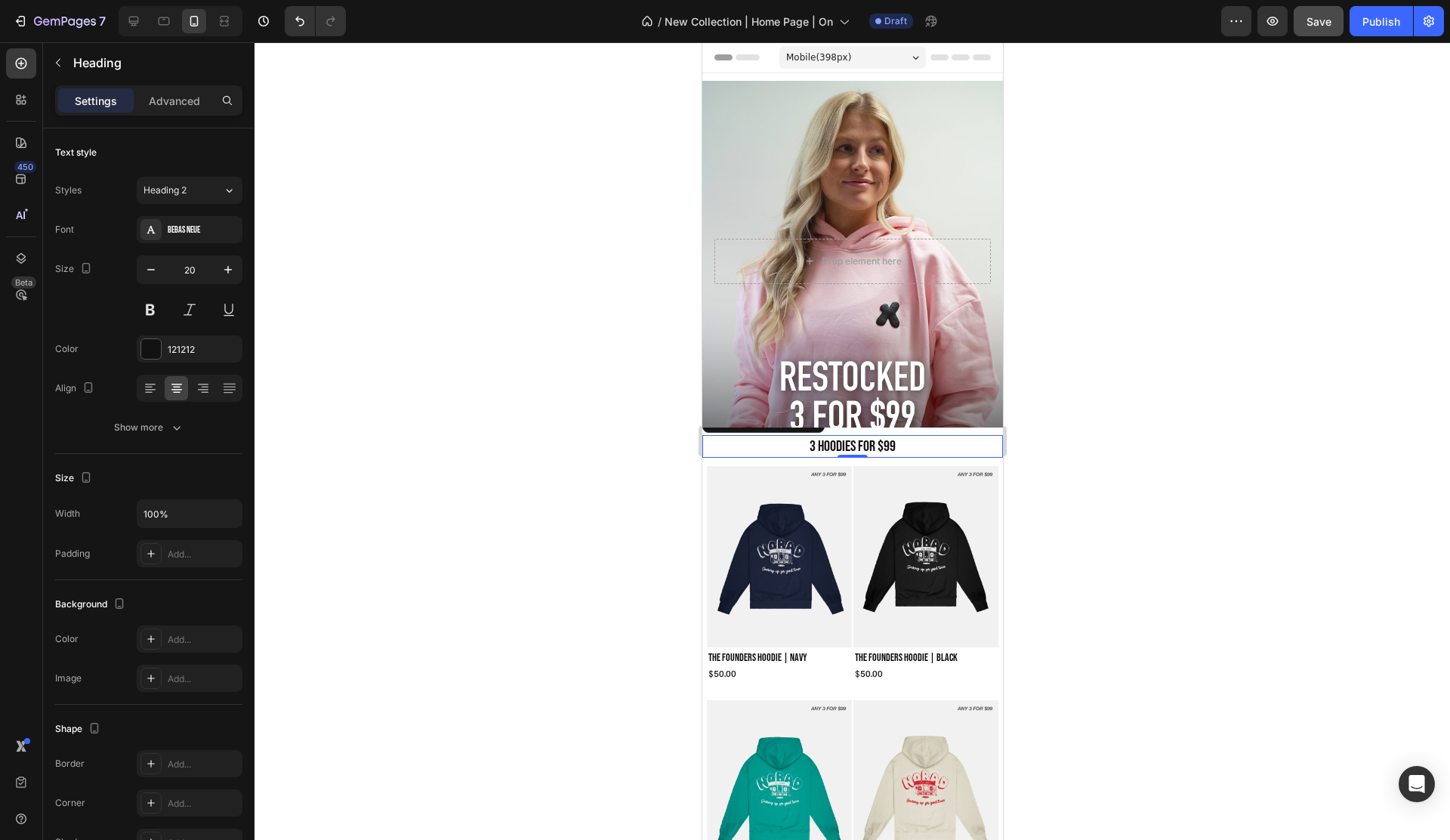
click at [828, 444] on h2 "3 HOODIES FOR $99" at bounding box center [851, 446] width 301 height 22
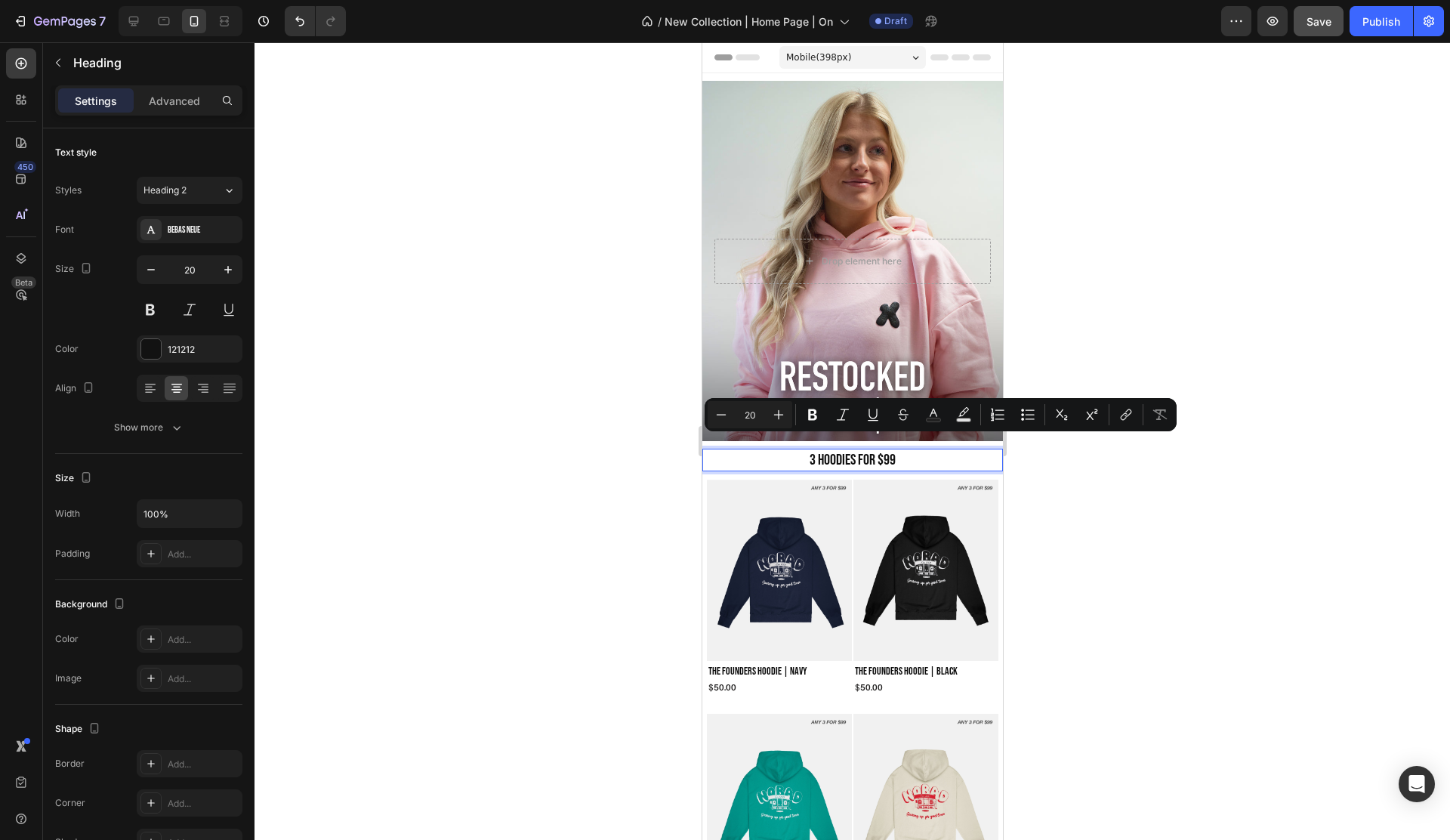
click at [814, 450] on p "3 HOODIES FOR $99" at bounding box center [851, 460] width 298 height 19
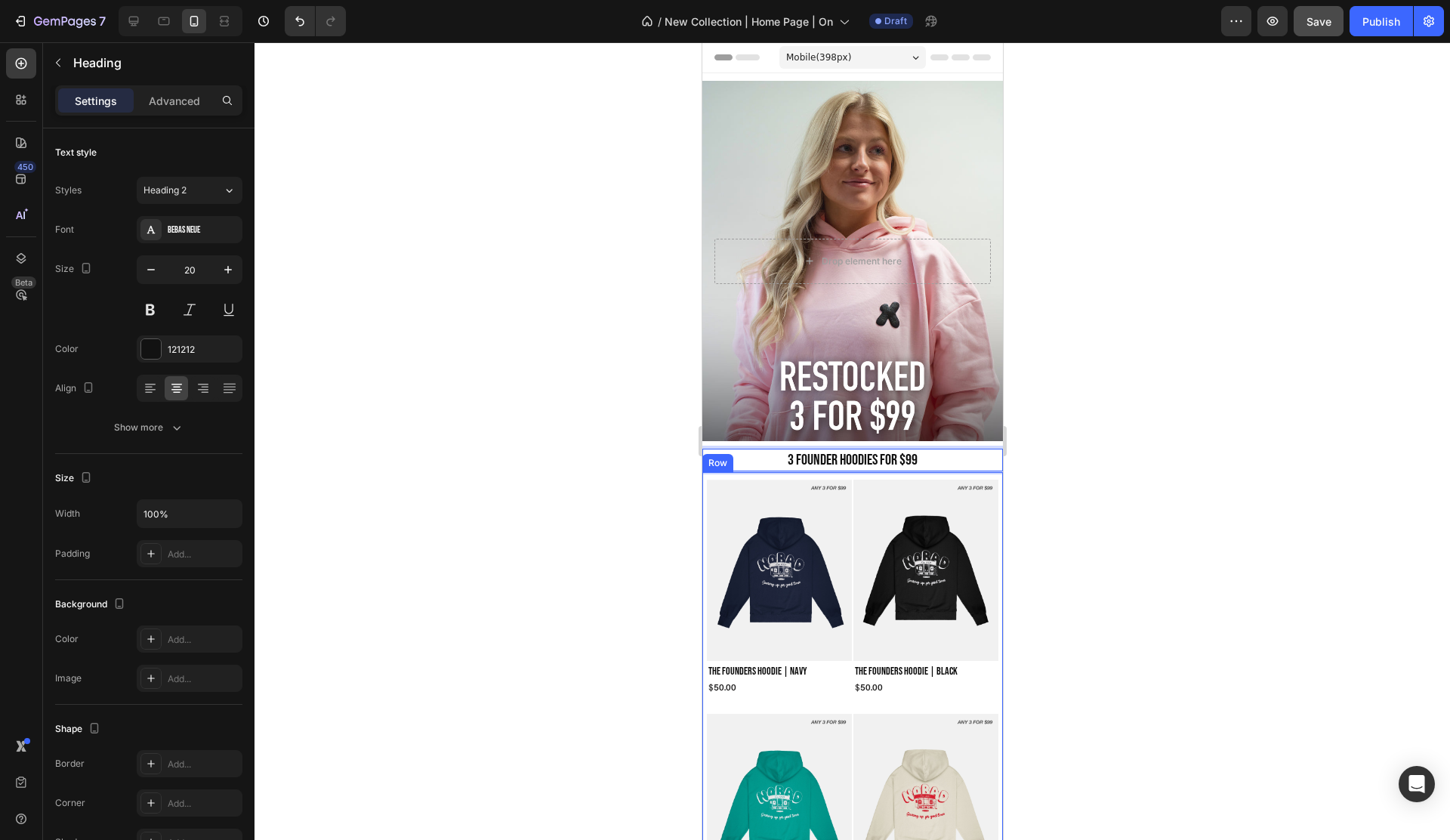
click at [1097, 466] on div at bounding box center [852, 441] width 1196 height 797
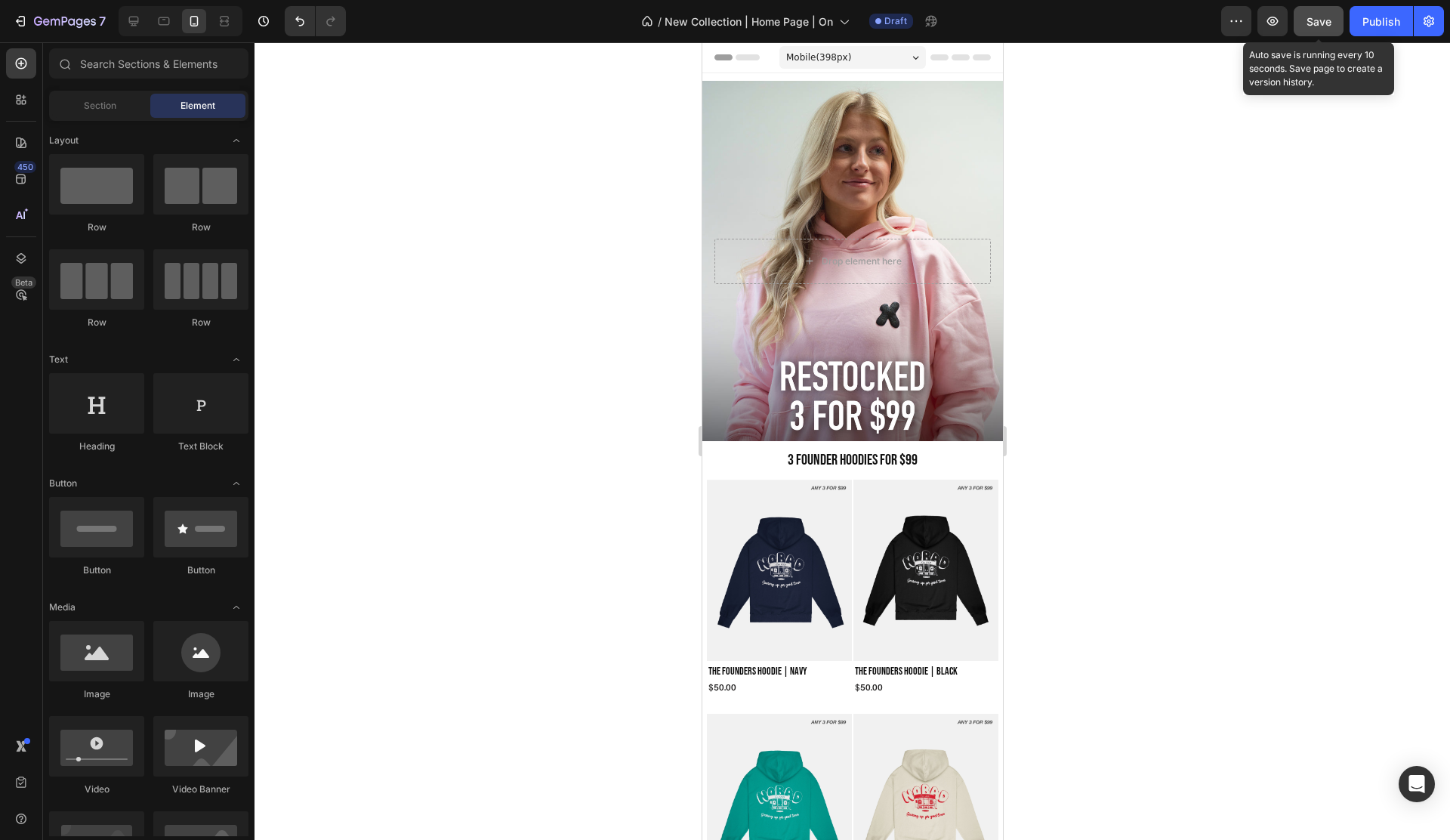
click at [1314, 18] on span "Save" at bounding box center [1318, 22] width 25 height 13
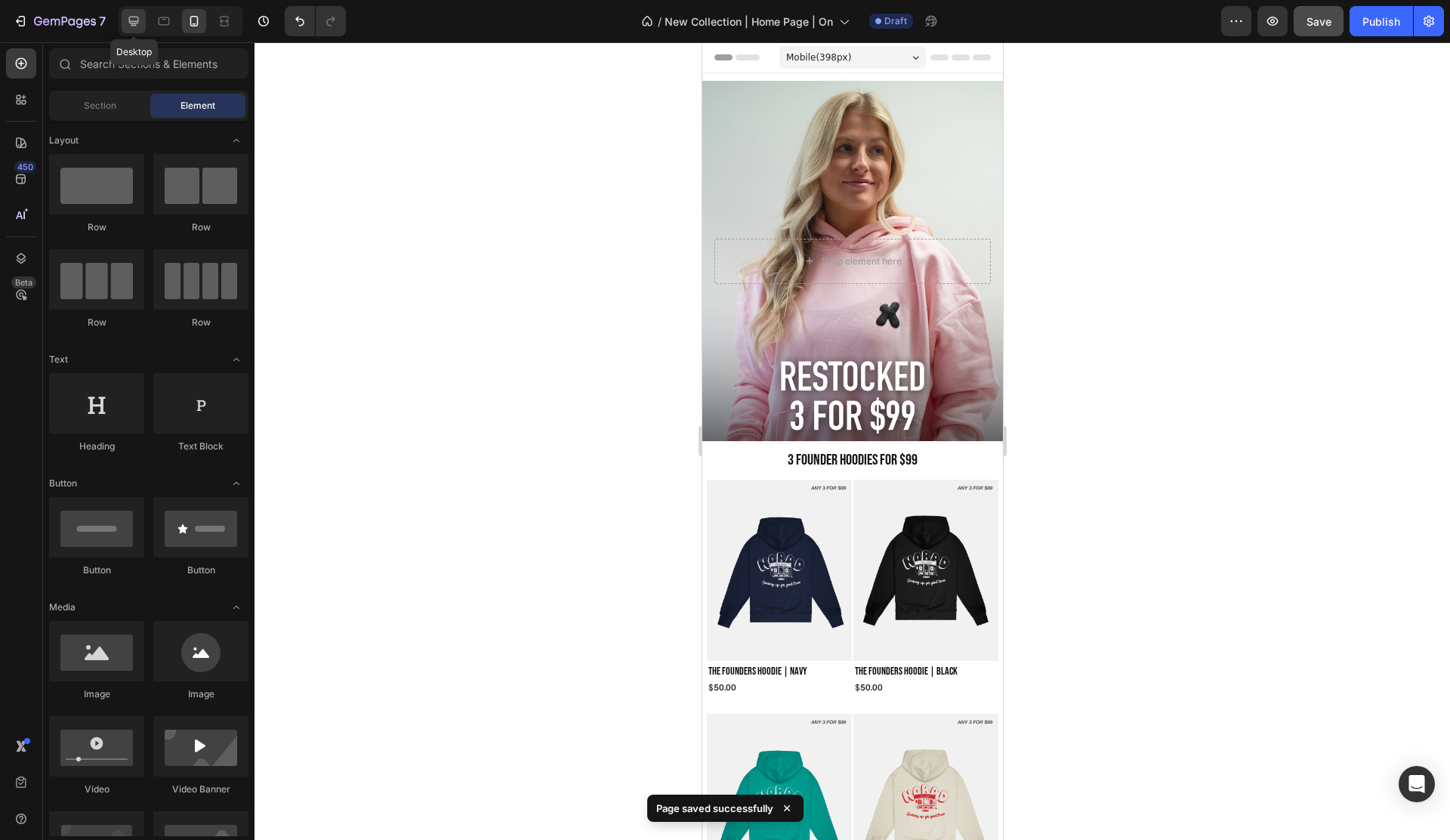
click at [129, 28] on icon at bounding box center [133, 21] width 15 height 15
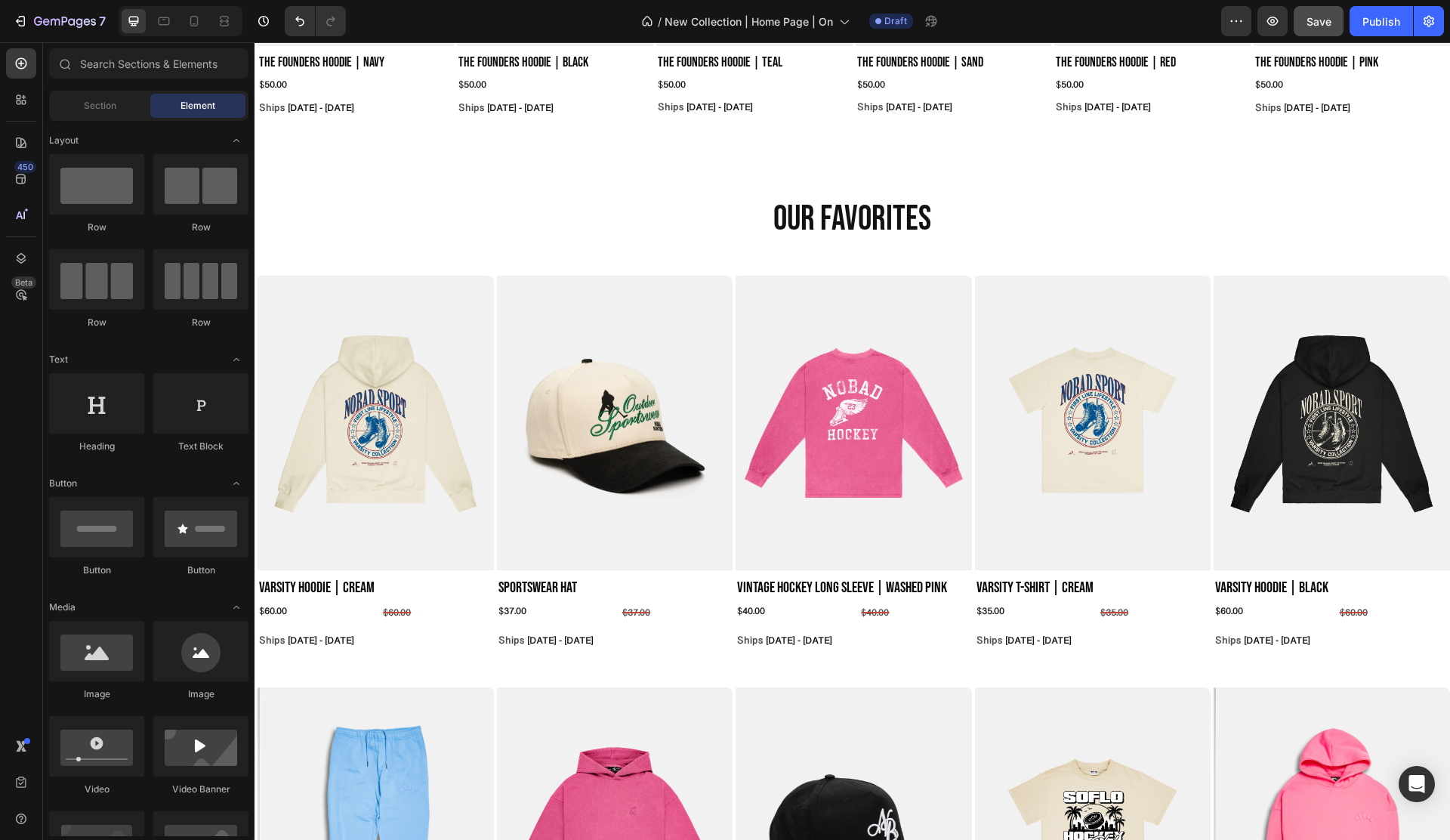
scroll to position [314, 0]
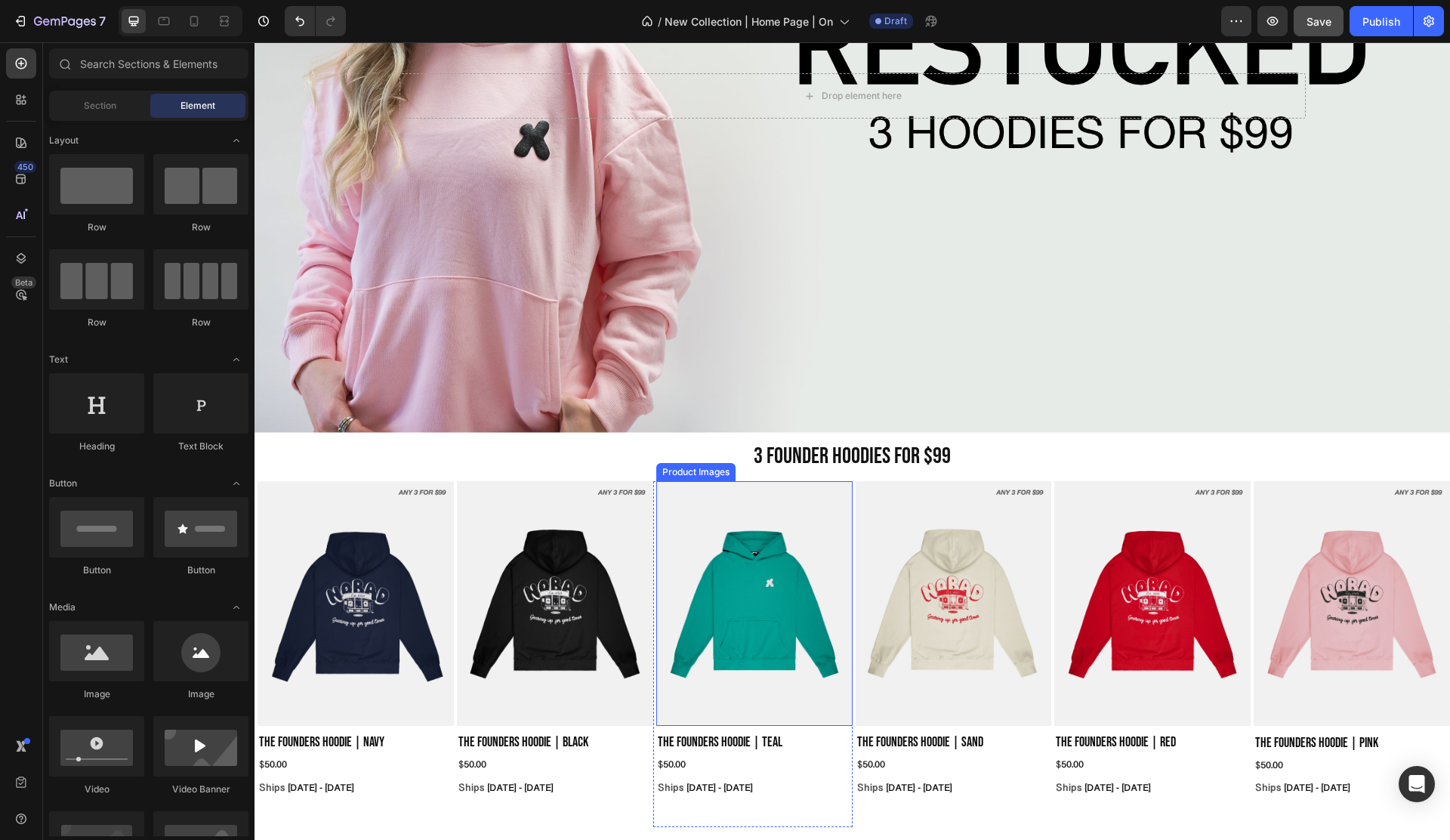
click at [751, 610] on img at bounding box center [754, 604] width 197 height 246
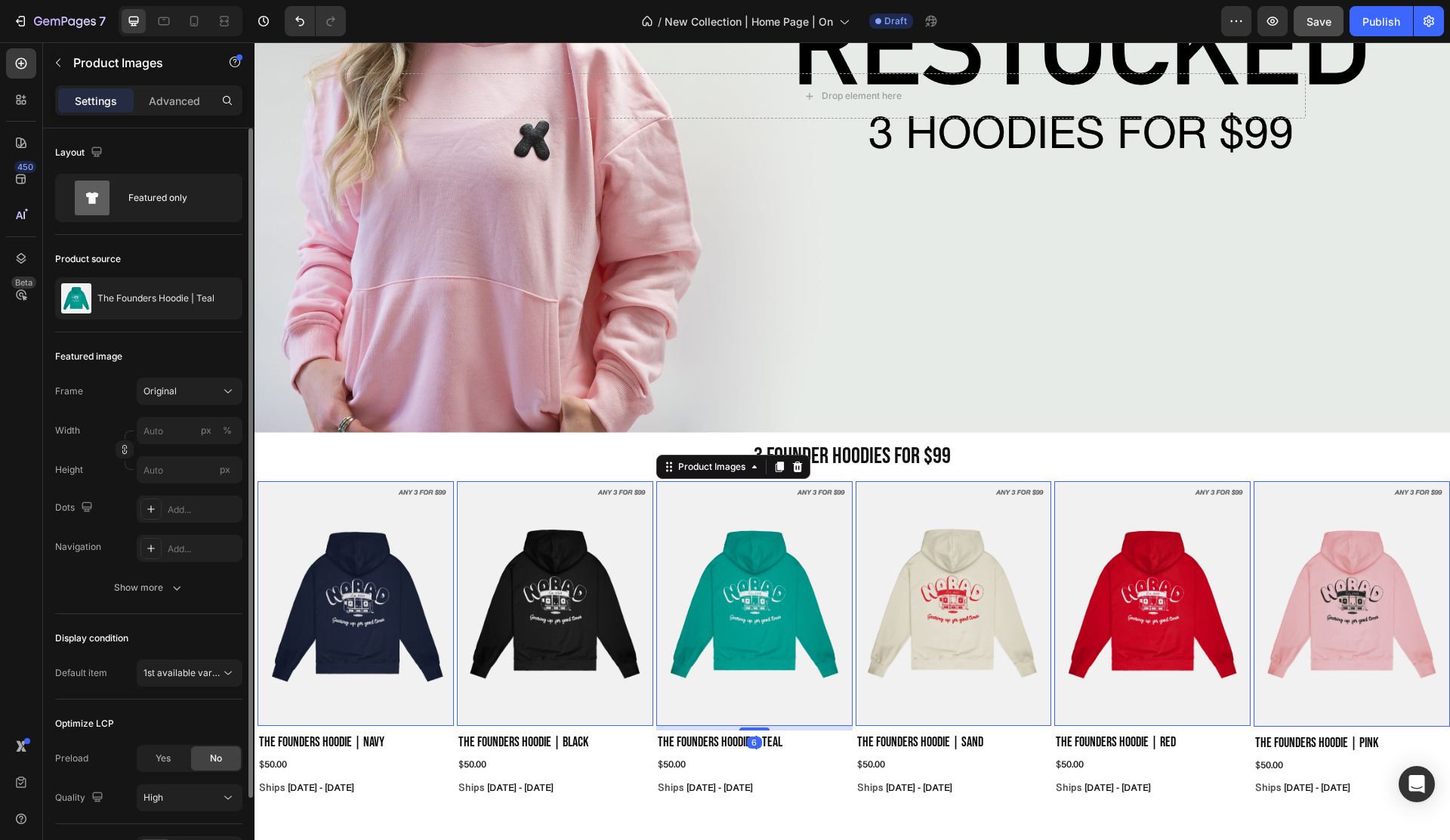
scroll to position [96, 0]
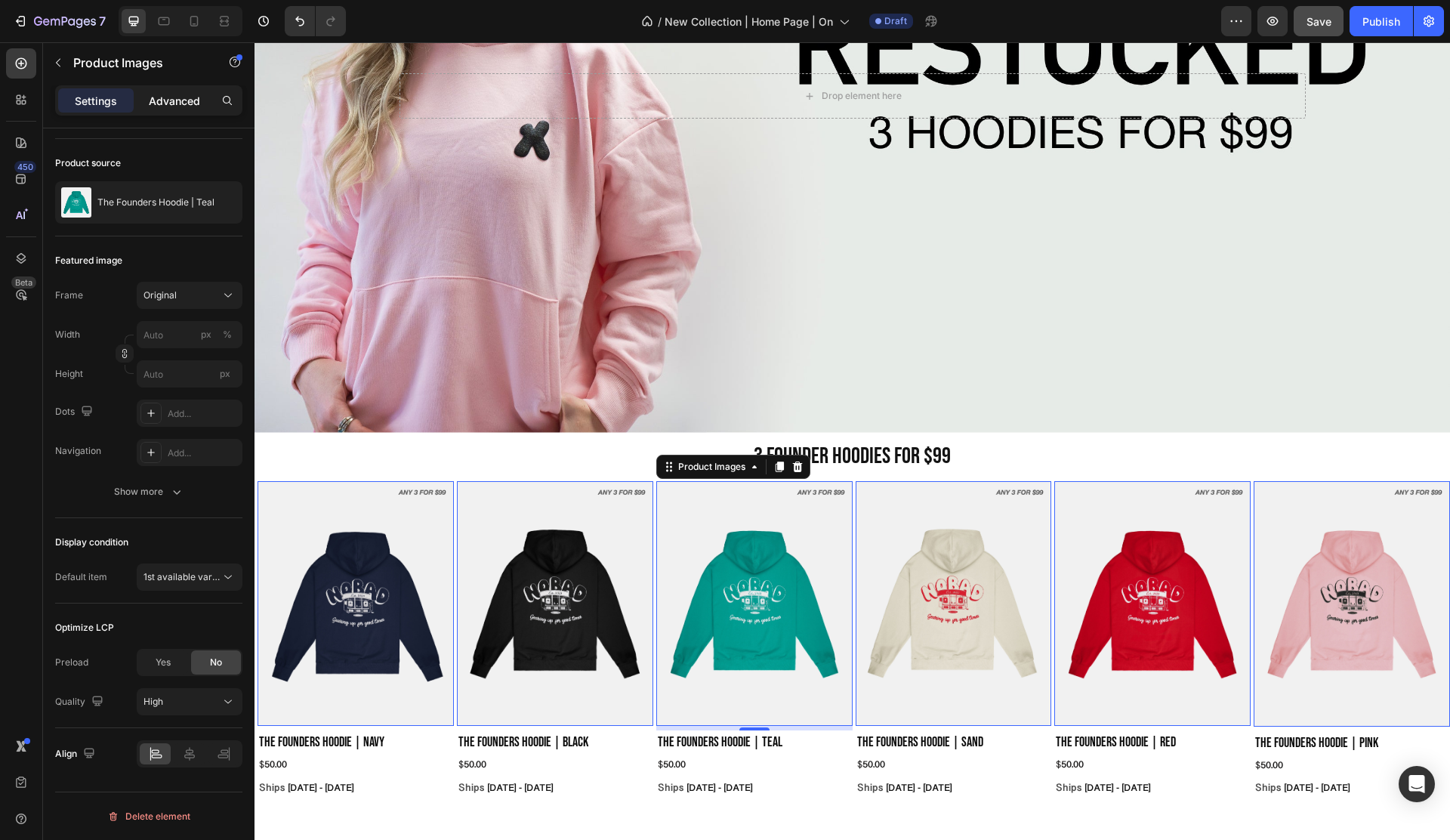
click at [185, 110] on div "Advanced" at bounding box center [174, 100] width 75 height 24
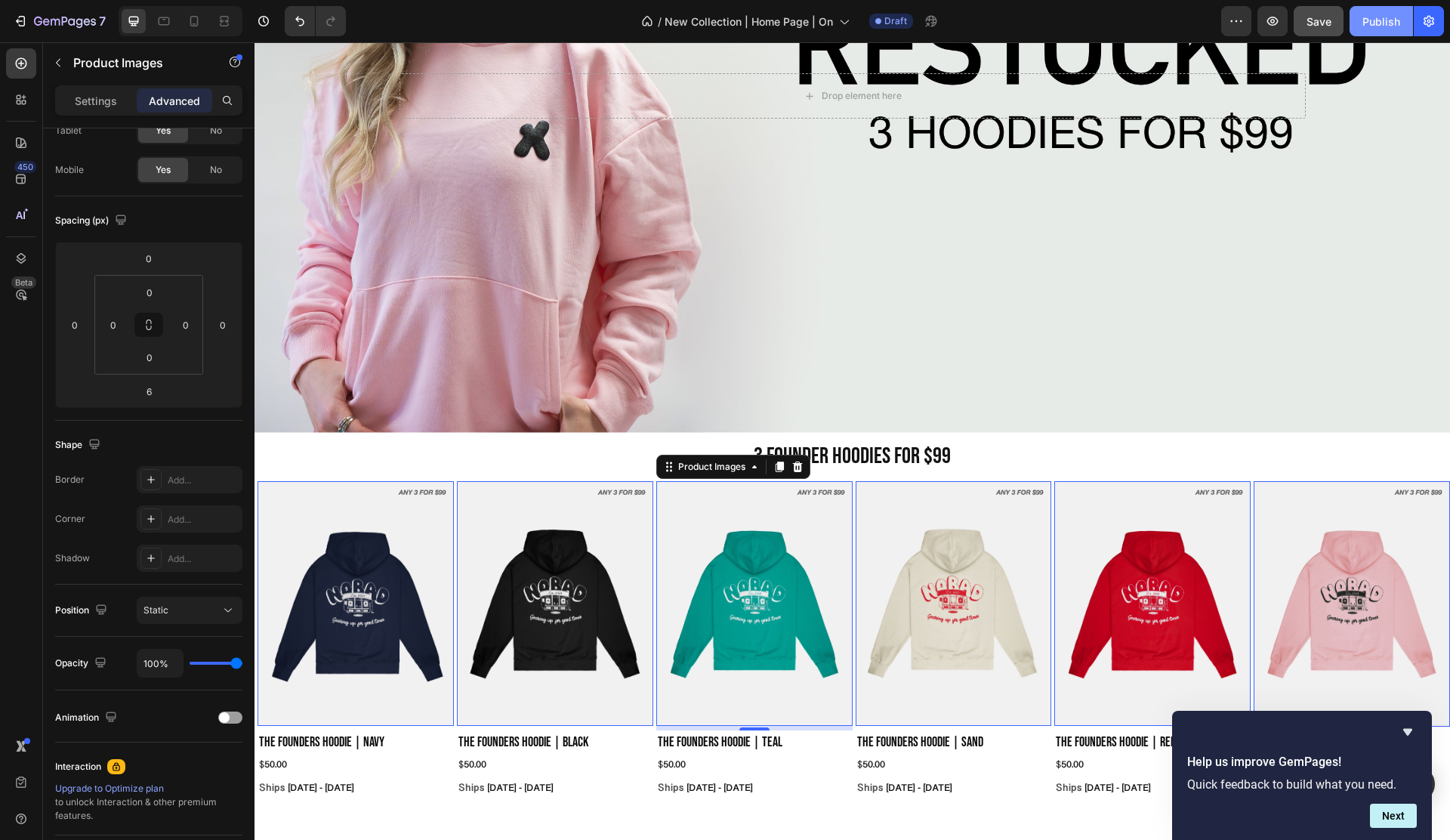
click at [1395, 19] on div "Publish" at bounding box center [1381, 22] width 38 height 16
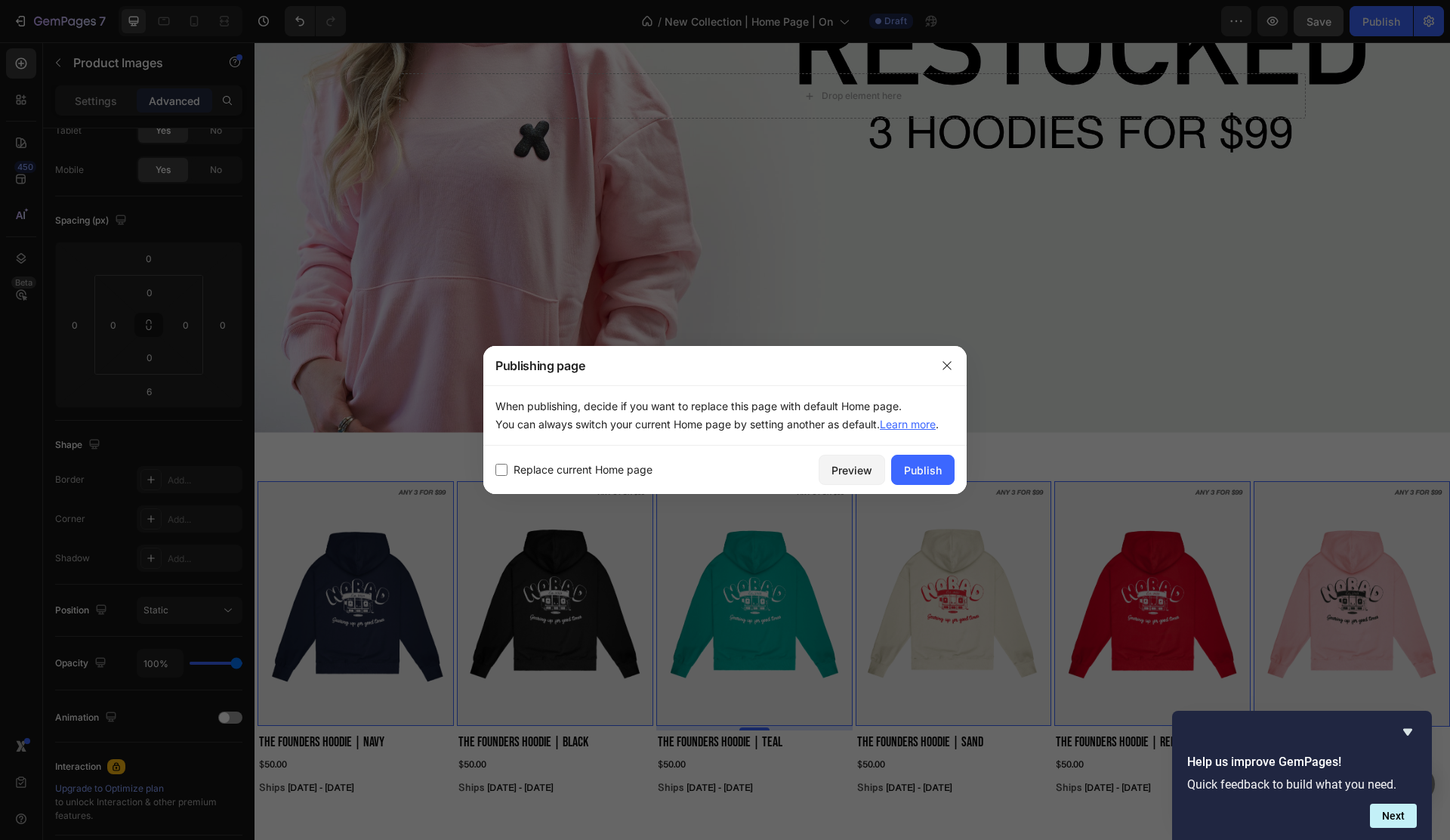
click at [635, 469] on span "Replace current Home page" at bounding box center [583, 469] width 139 height 18
checkbox input "true"
click at [931, 463] on div "Publish" at bounding box center [923, 470] width 38 height 16
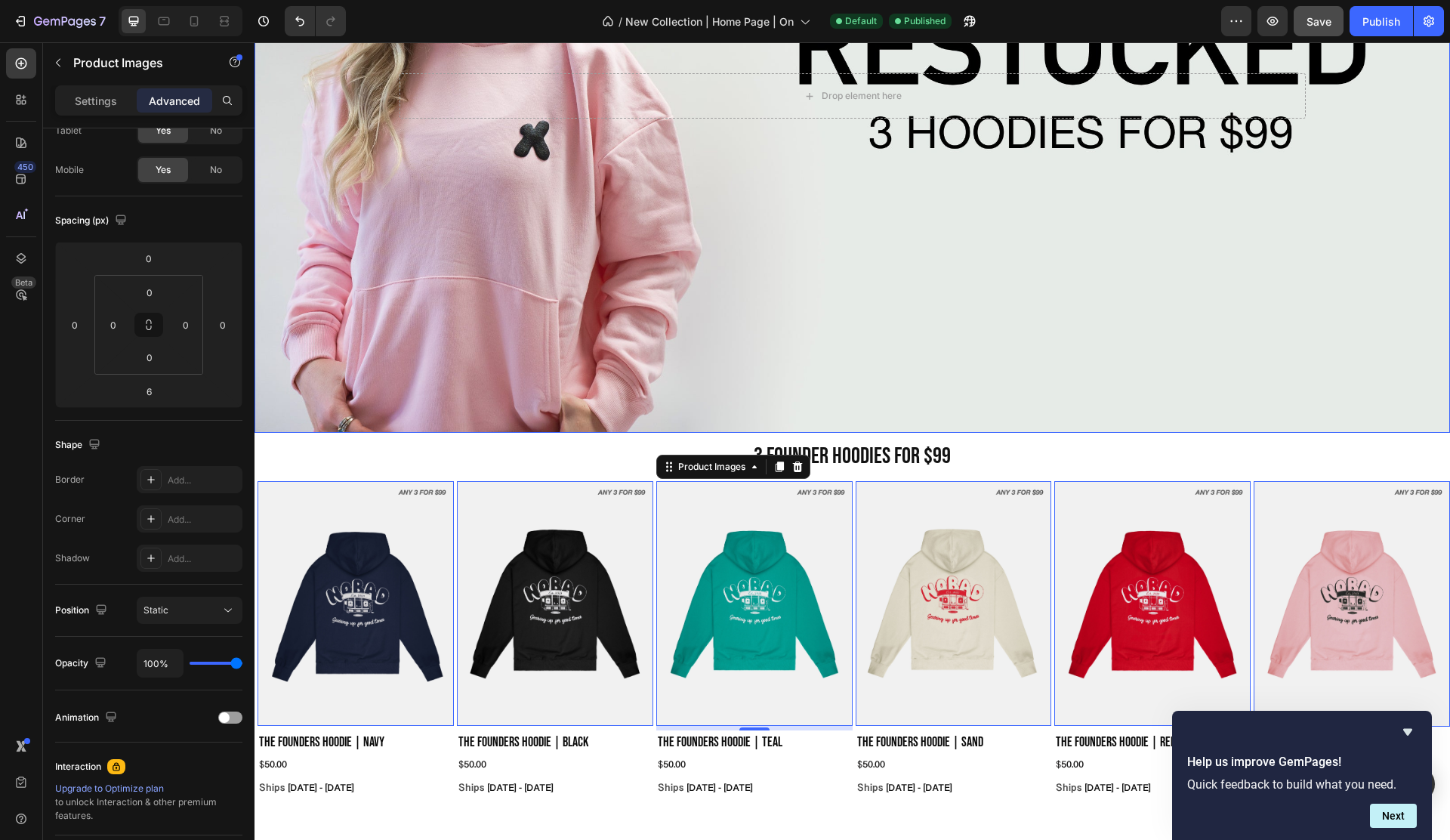
scroll to position [0, 0]
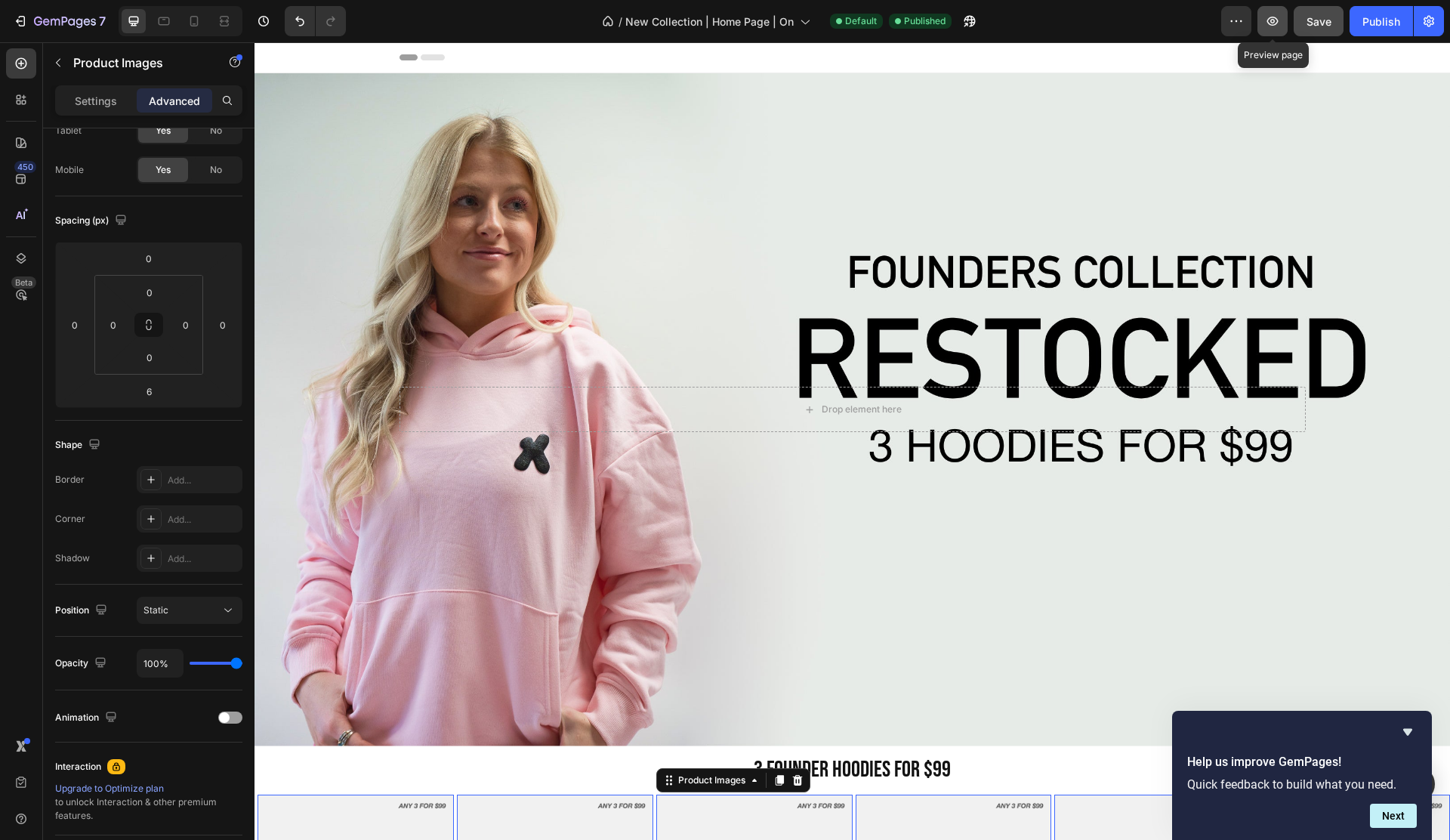
click at [1274, 14] on icon "button" at bounding box center [1273, 21] width 15 height 15
click at [28, 21] on div "7" at bounding box center [59, 21] width 93 height 18
